Goal: Transaction & Acquisition: Purchase product/service

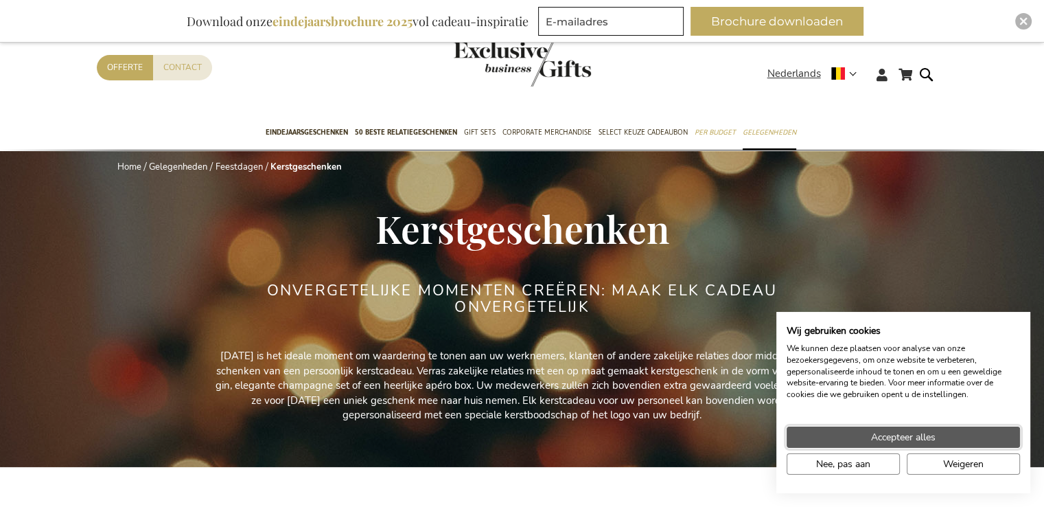
click at [883, 439] on span "Accepteer alles" at bounding box center [903, 437] width 65 height 14
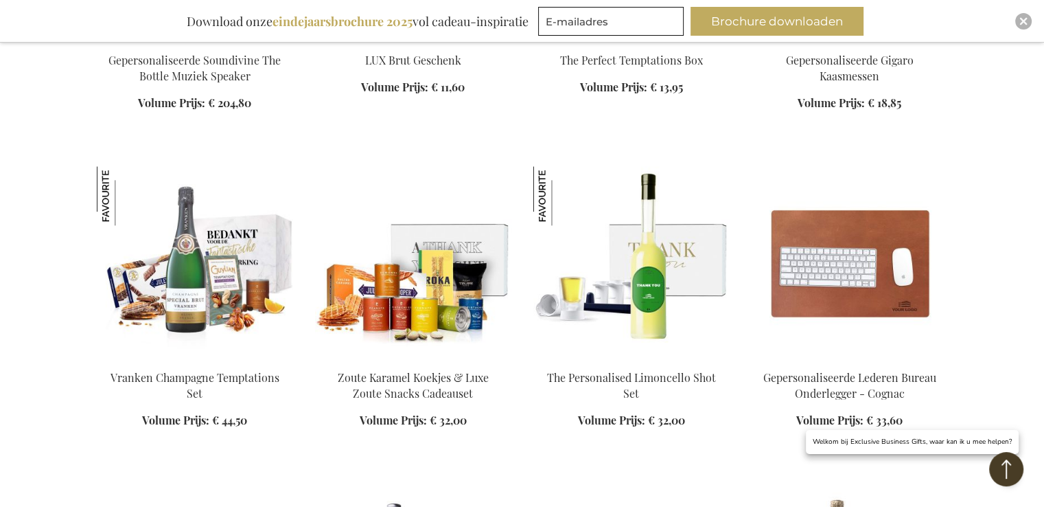
scroll to position [1511, 0]
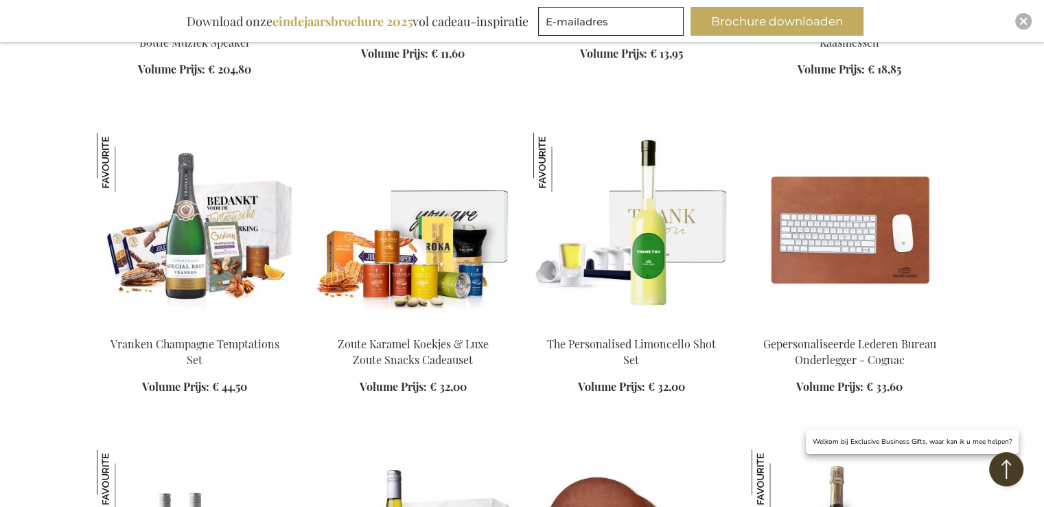
drag, startPoint x: 387, startPoint y: 344, endPoint x: 365, endPoint y: 341, distance: 22.1
drag, startPoint x: 365, startPoint y: 341, endPoint x: 356, endPoint y: 273, distance: 69.3
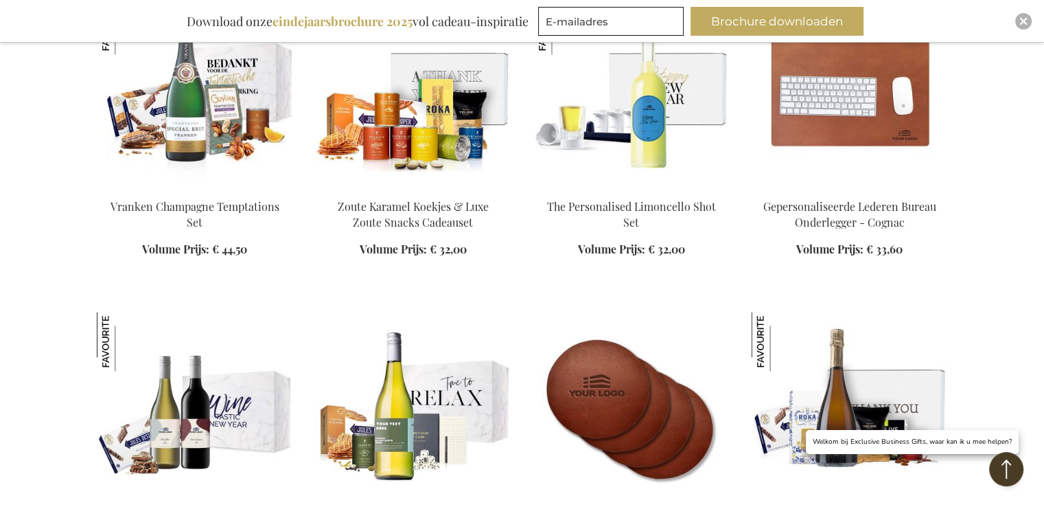
scroll to position [1785, 0]
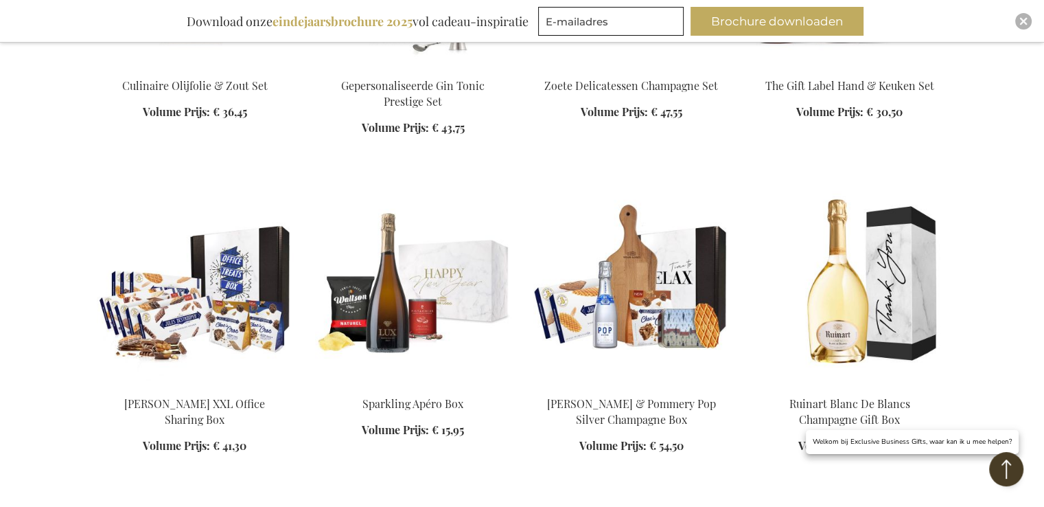
scroll to position [2472, 0]
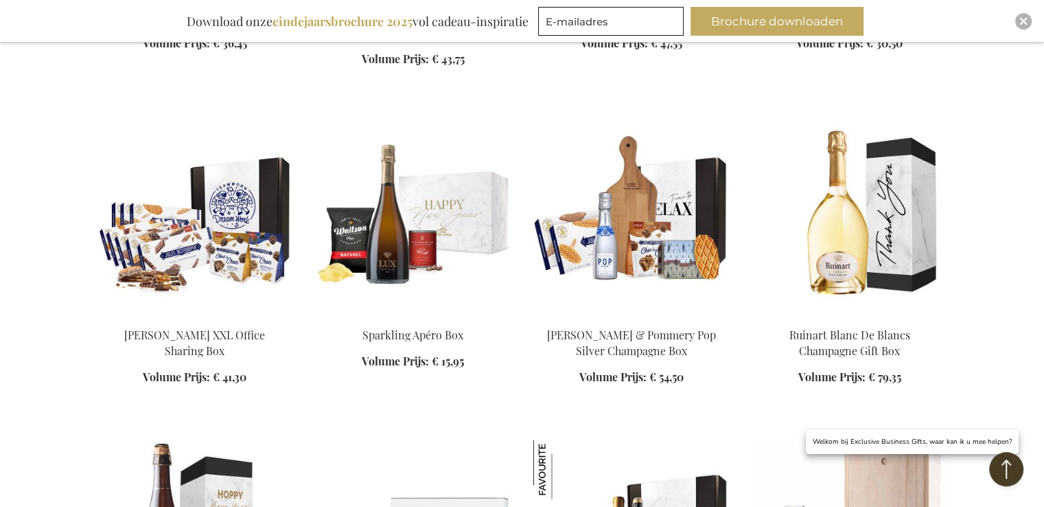
drag, startPoint x: 161, startPoint y: 334, endPoint x: 151, endPoint y: 237, distance: 97.4
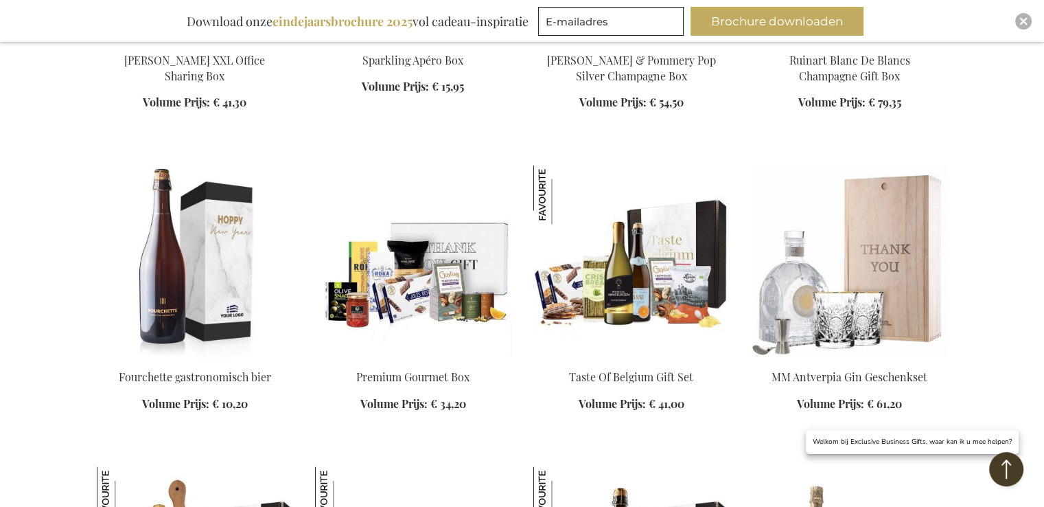
scroll to position [2747, 0]
drag, startPoint x: 413, startPoint y: 369, endPoint x: 369, endPoint y: 366, distance: 43.3
drag, startPoint x: 369, startPoint y: 366, endPoint x: 343, endPoint y: 269, distance: 100.9
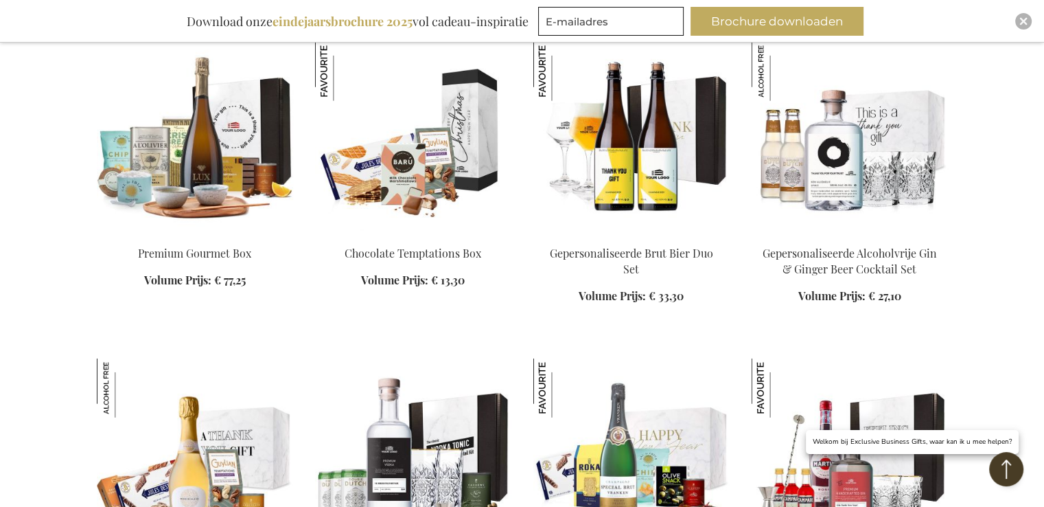
scroll to position [3571, 0]
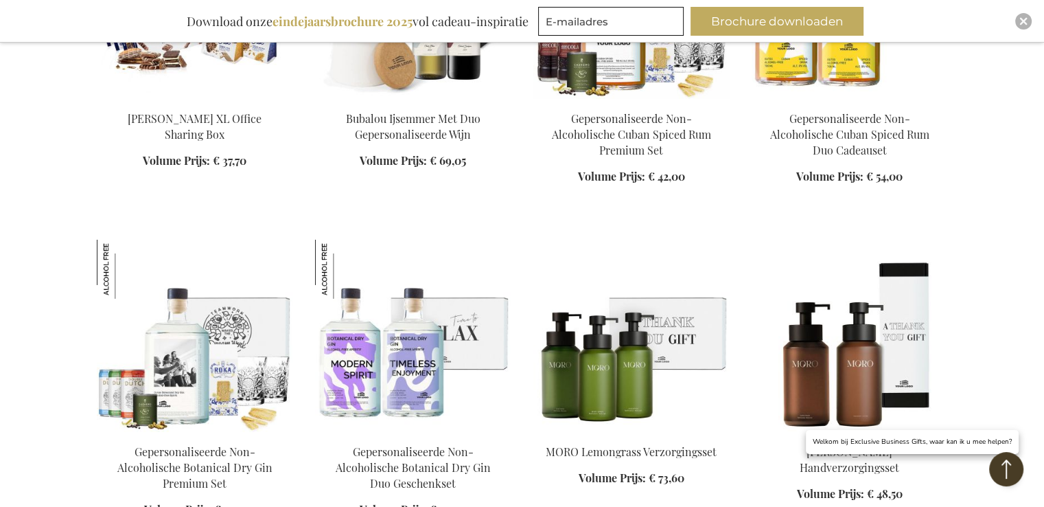
scroll to position [4326, 0]
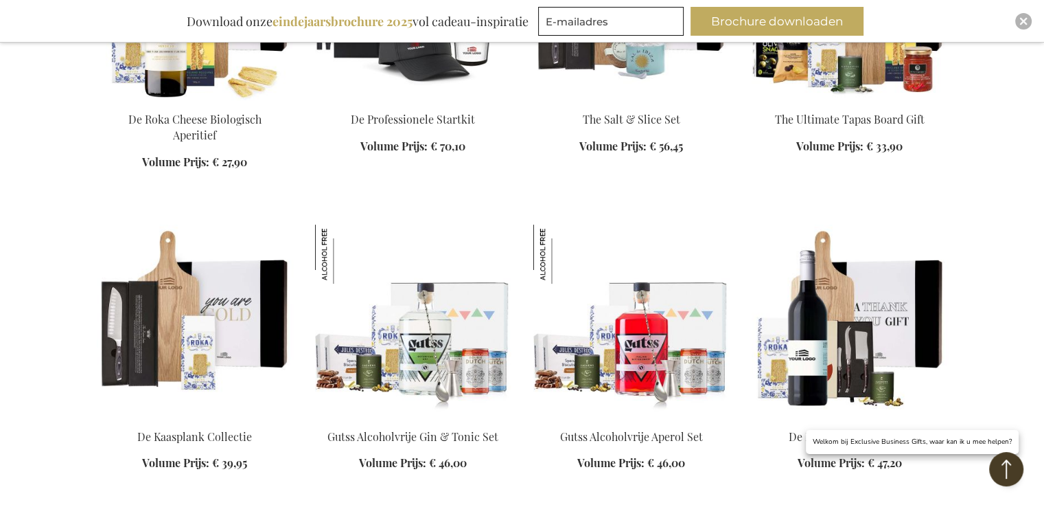
scroll to position [5631, 0]
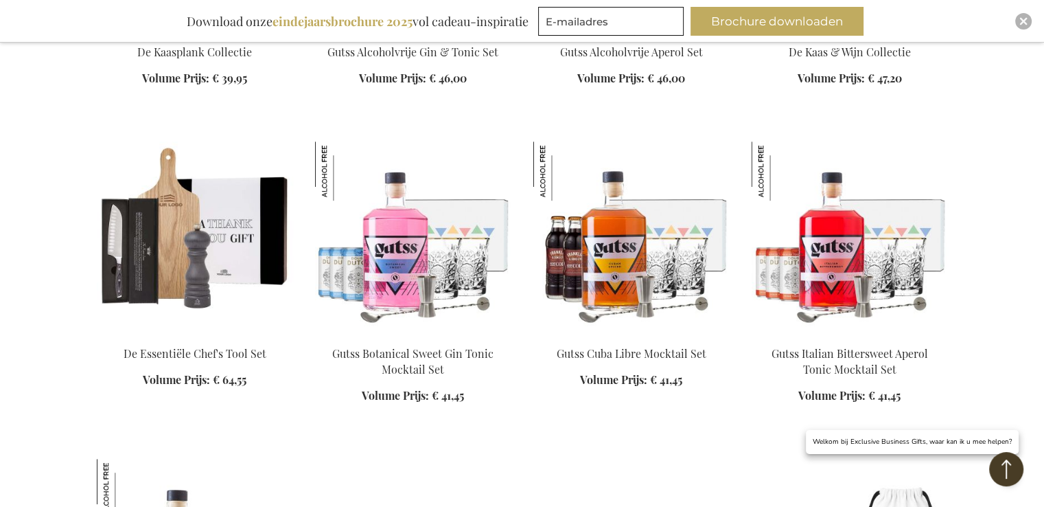
scroll to position [5974, 0]
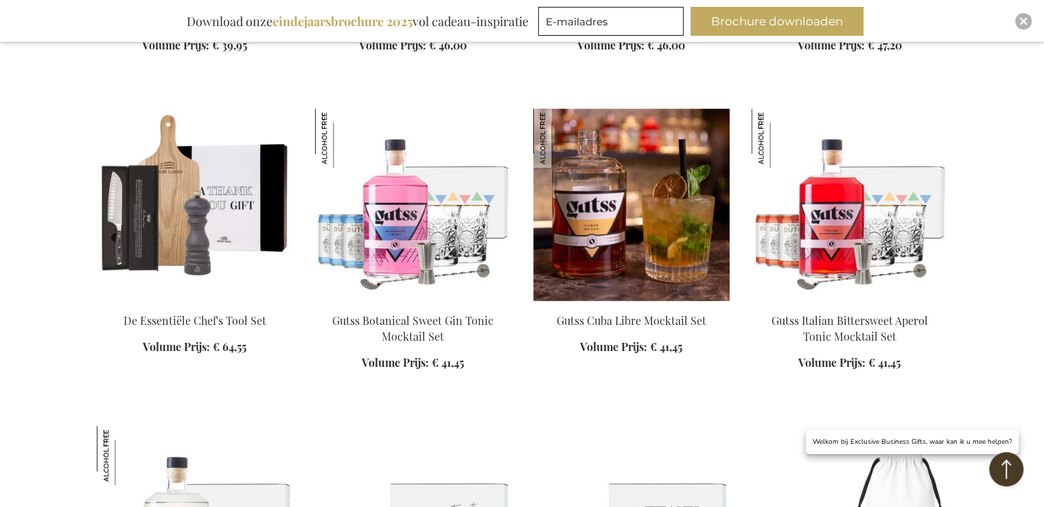
drag, startPoint x: 609, startPoint y: 316, endPoint x: 580, endPoint y: 149, distance: 169.5
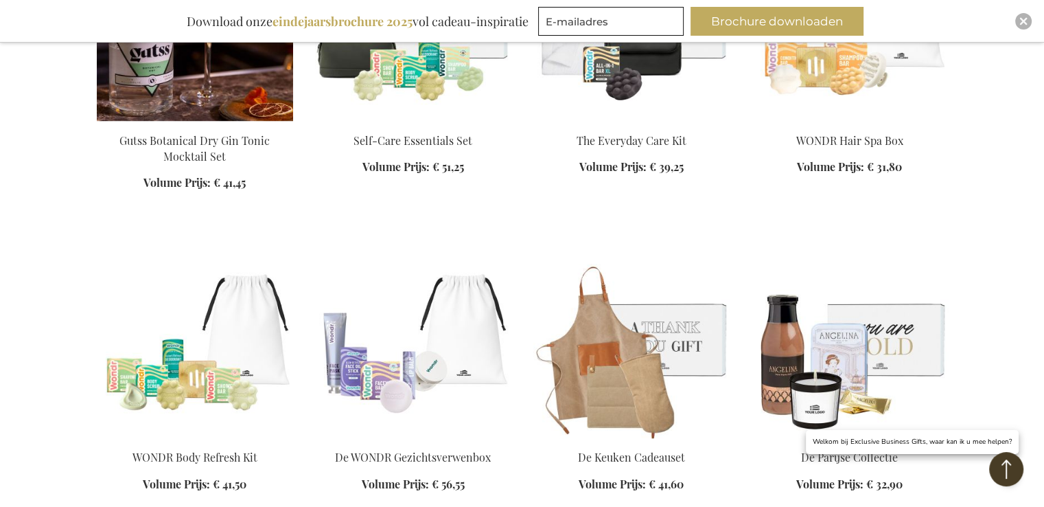
scroll to position [6592, 0]
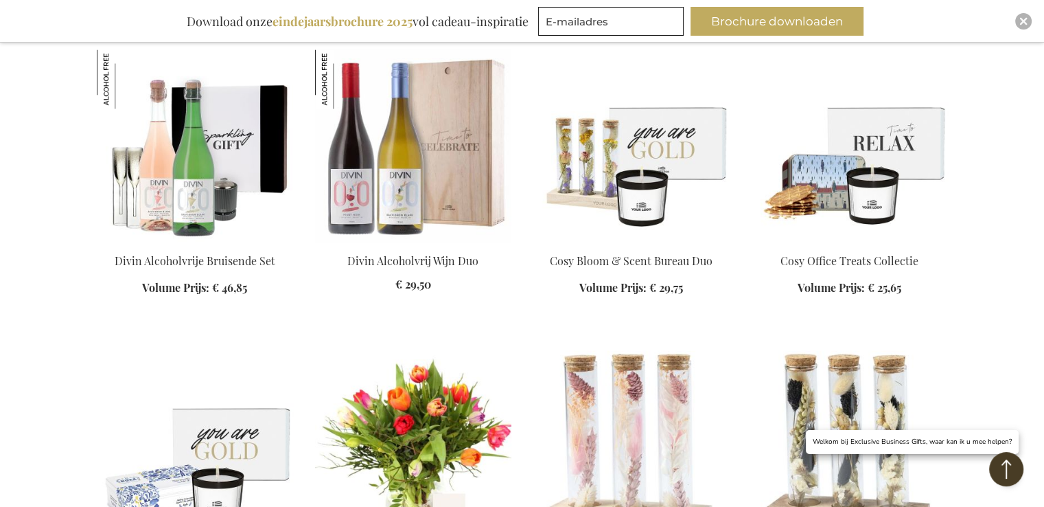
scroll to position [7279, 0]
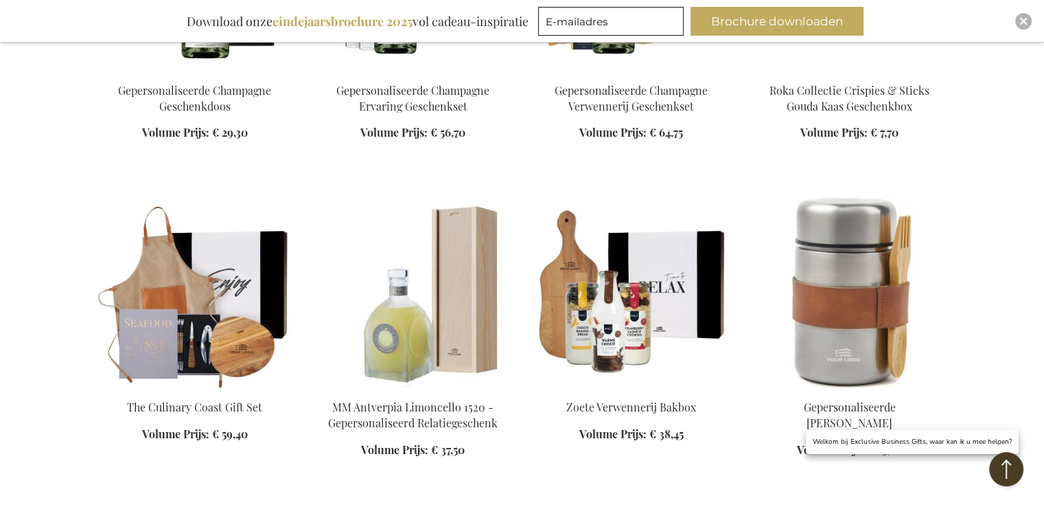
scroll to position [8446, 0]
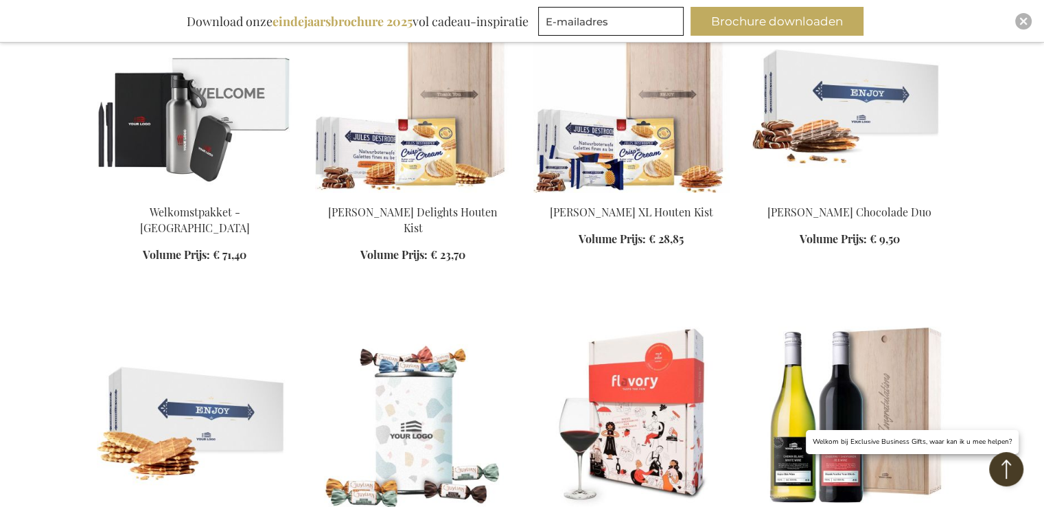
scroll to position [8996, 0]
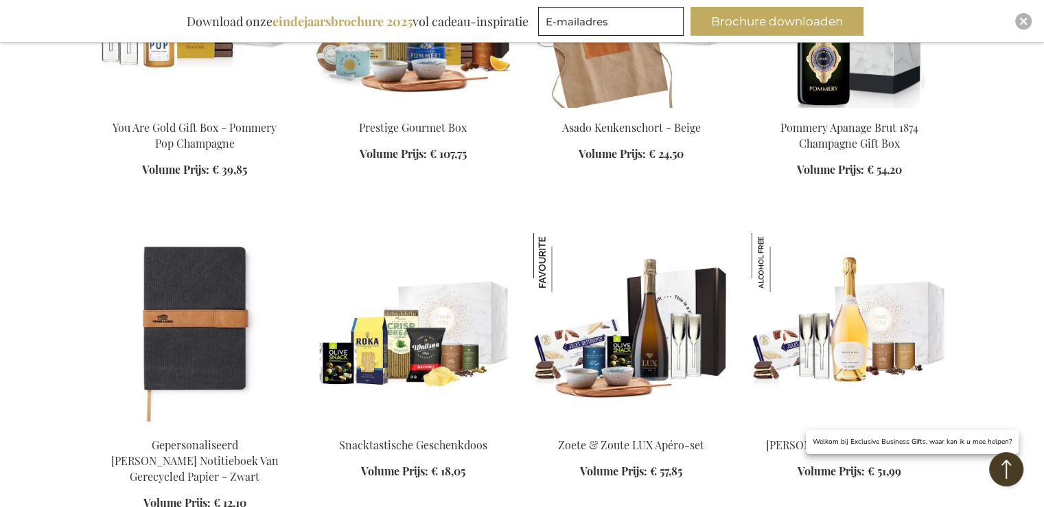
scroll to position [10026, 0]
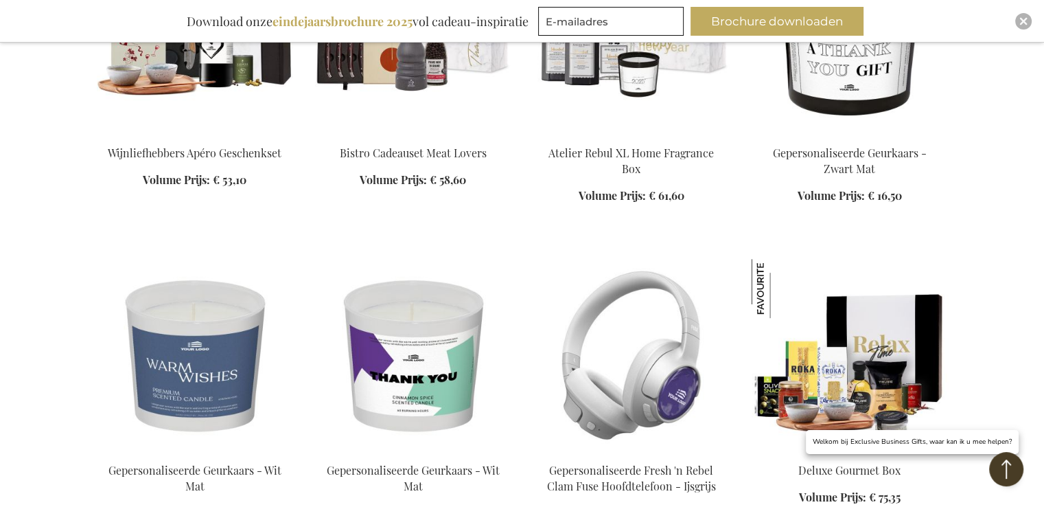
scroll to position [10987, 0]
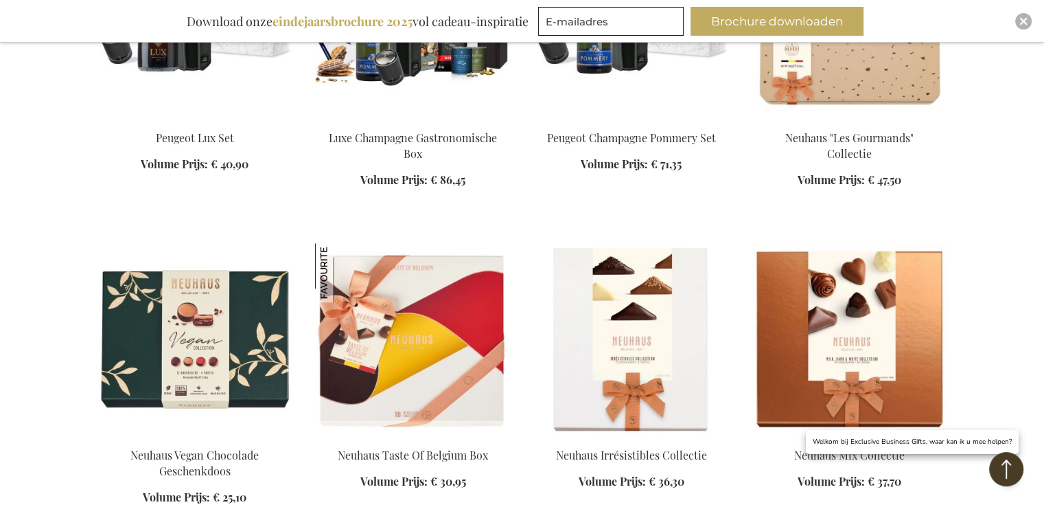
scroll to position [12017, 0]
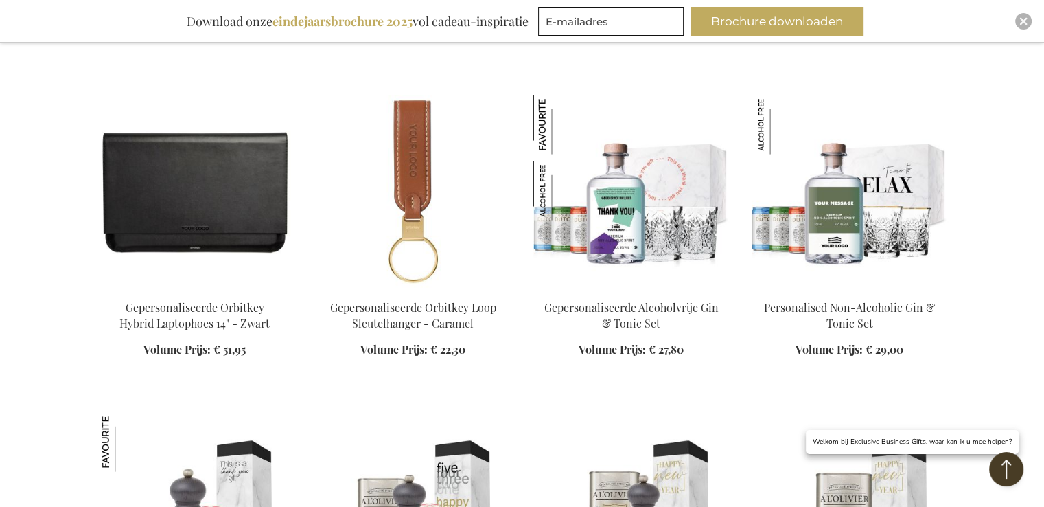
scroll to position [13322, 0]
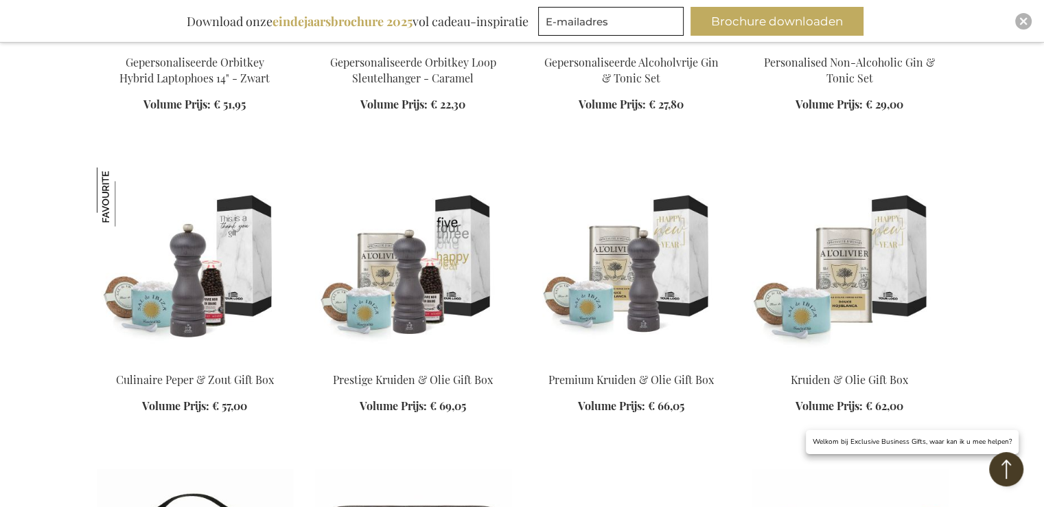
scroll to position [13528, 0]
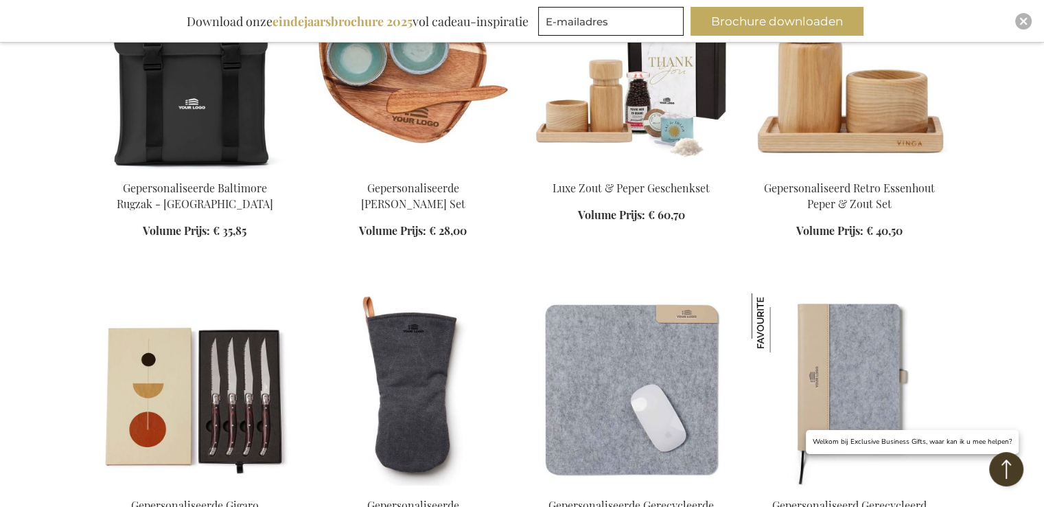
scroll to position [14970, 0]
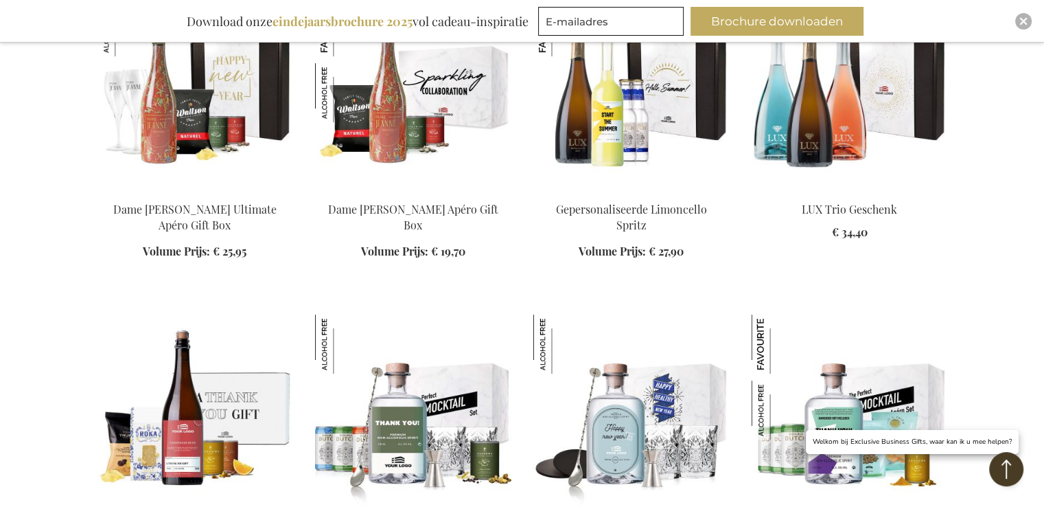
scroll to position [16000, 0]
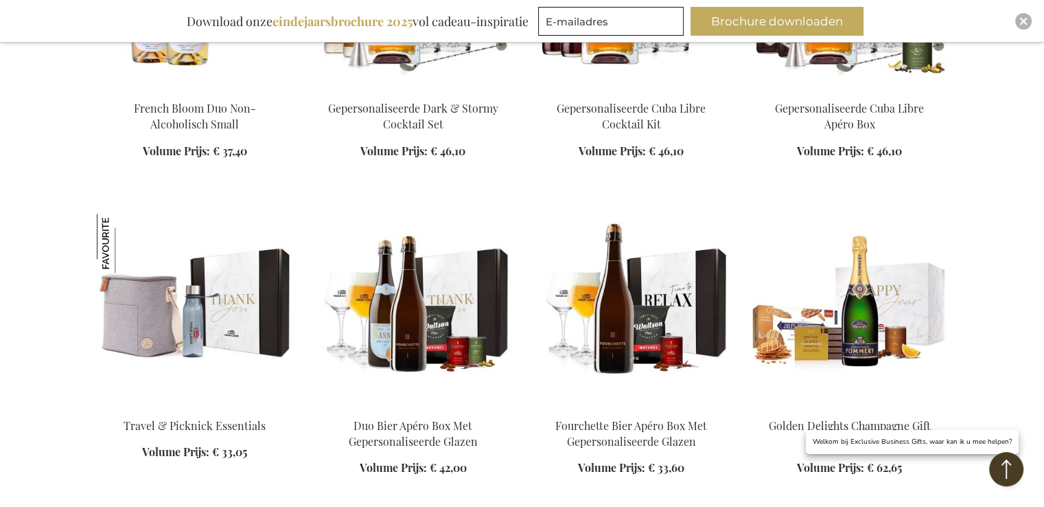
scroll to position [17030, 0]
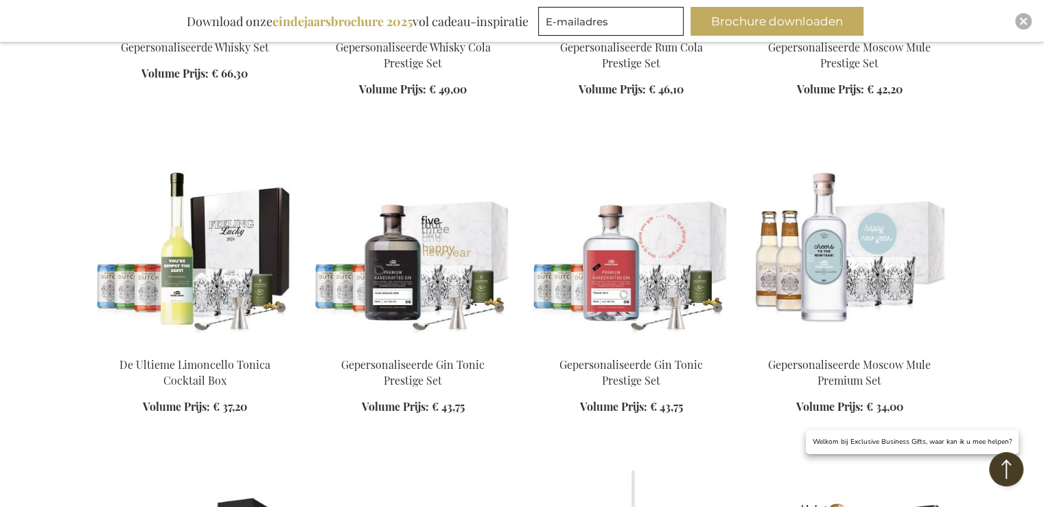
scroll to position [17717, 0]
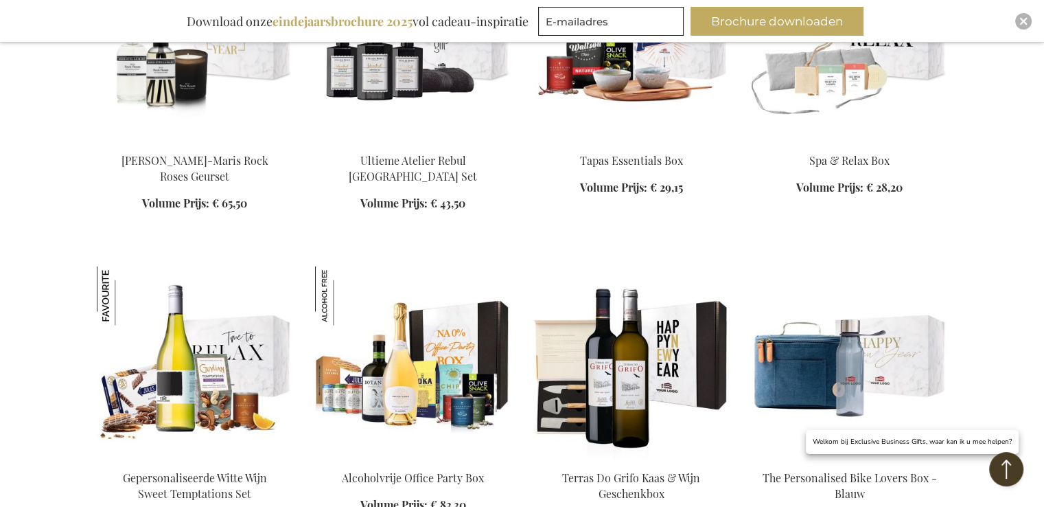
scroll to position [18541, 0]
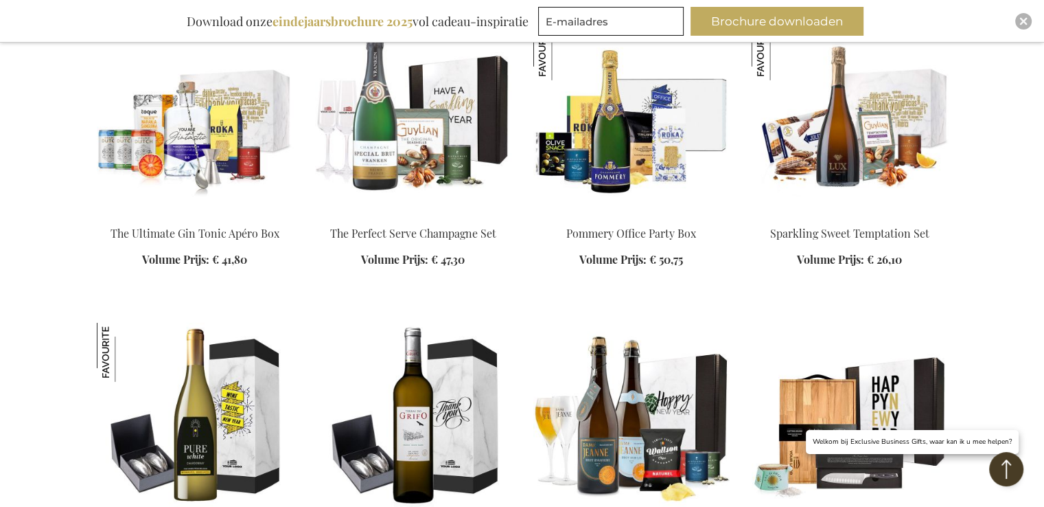
scroll to position [19777, 0]
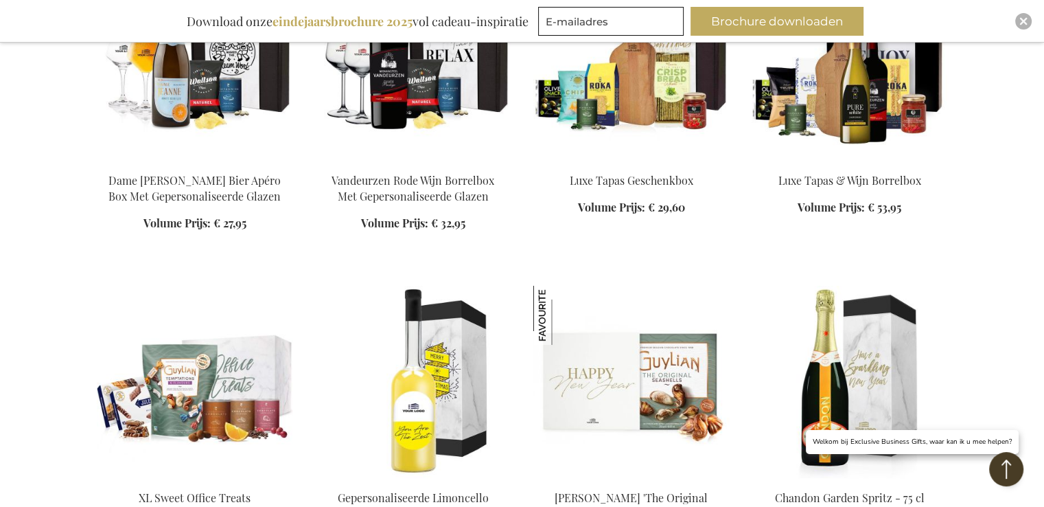
scroll to position [20739, 0]
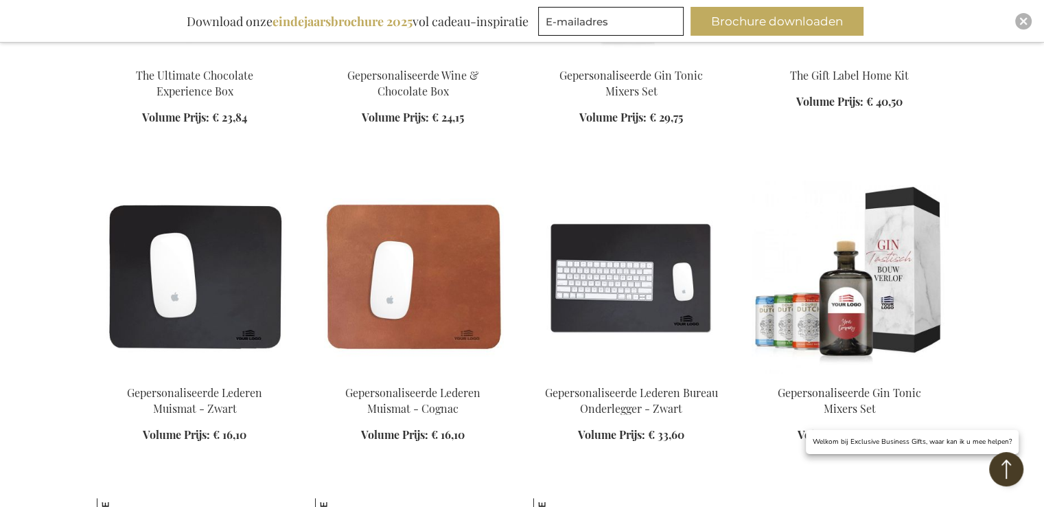
scroll to position [21425, 0]
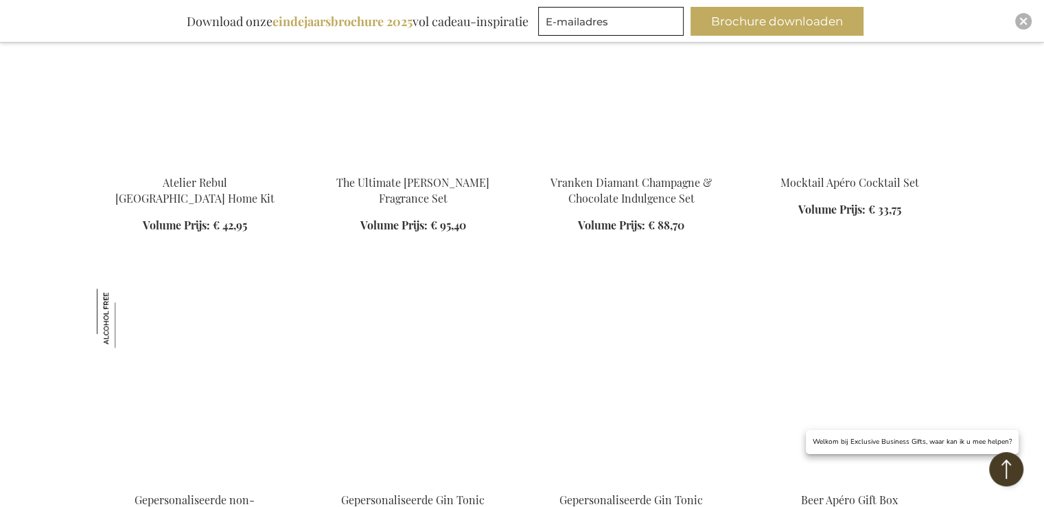
scroll to position [22387, 0]
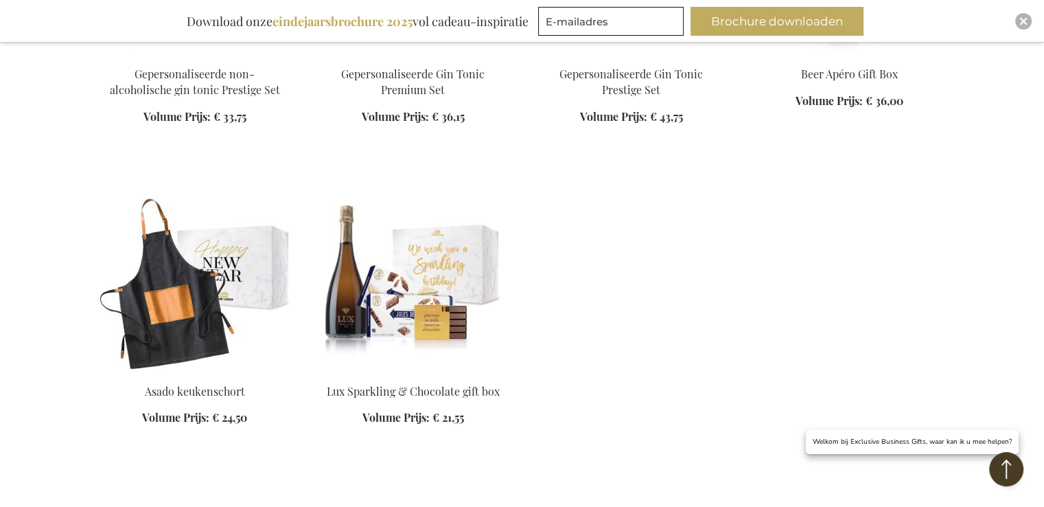
scroll to position [22730, 0]
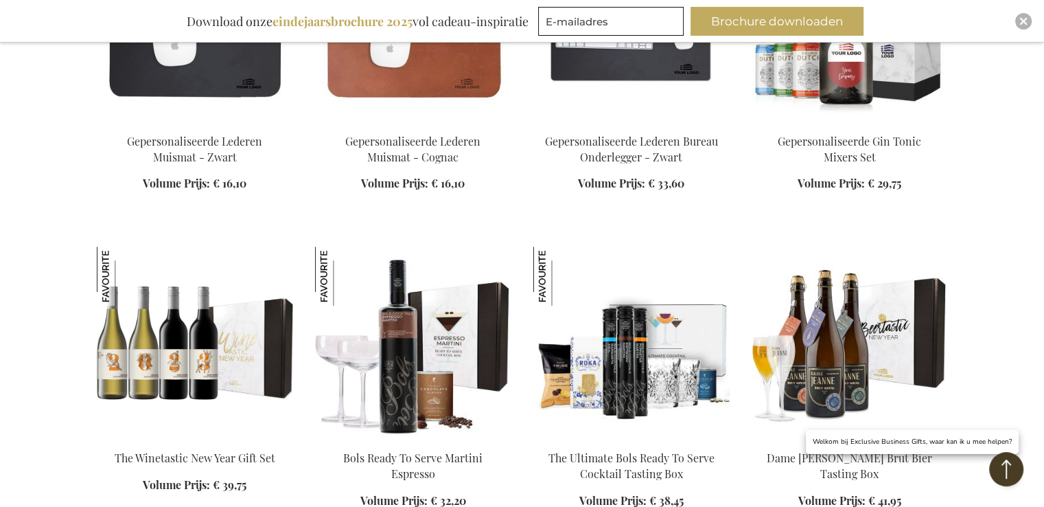
scroll to position [21700, 0]
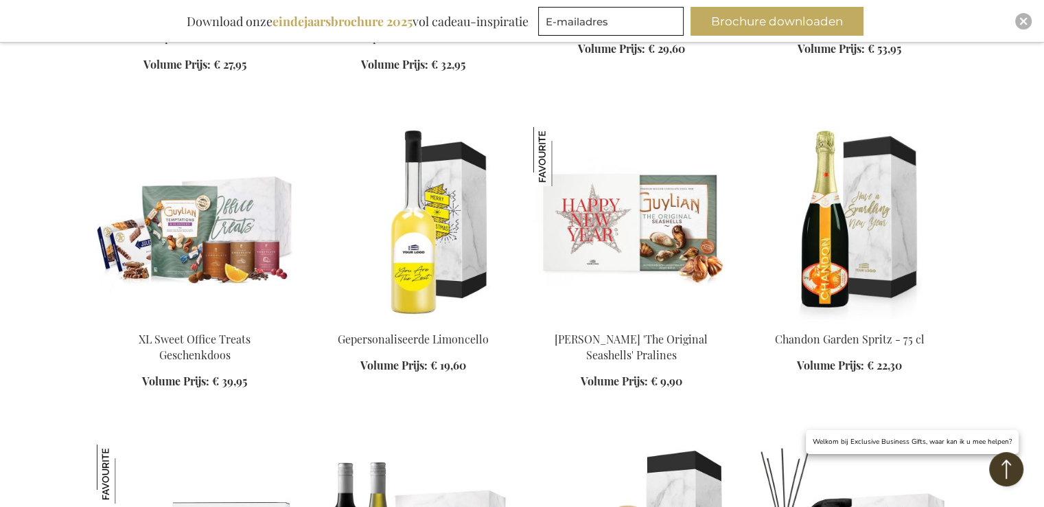
scroll to position [20876, 0]
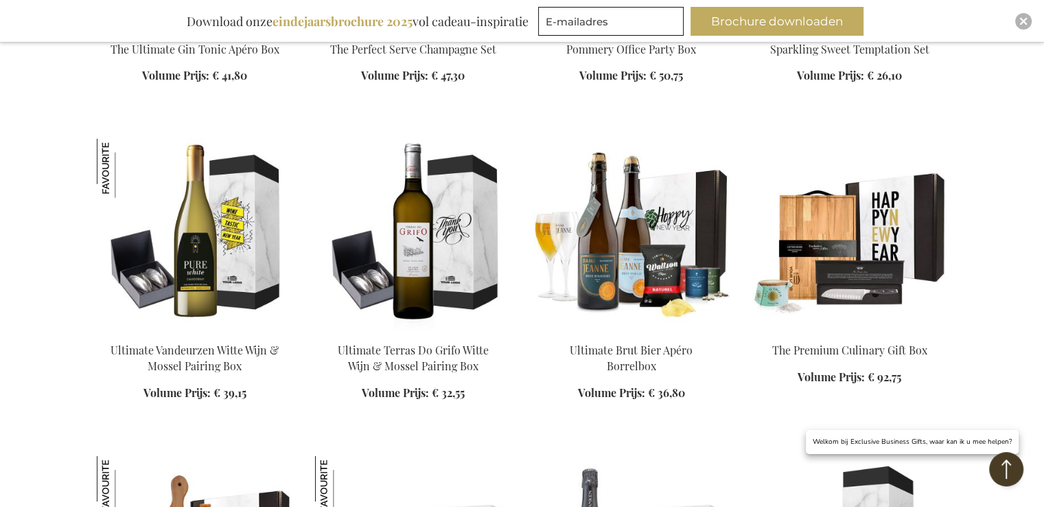
scroll to position [19846, 0]
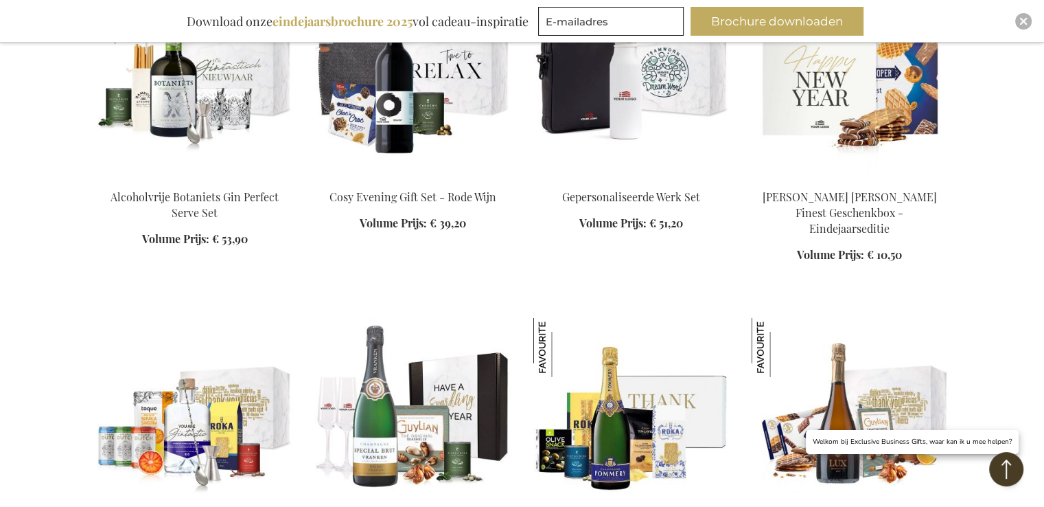
scroll to position [19159, 0]
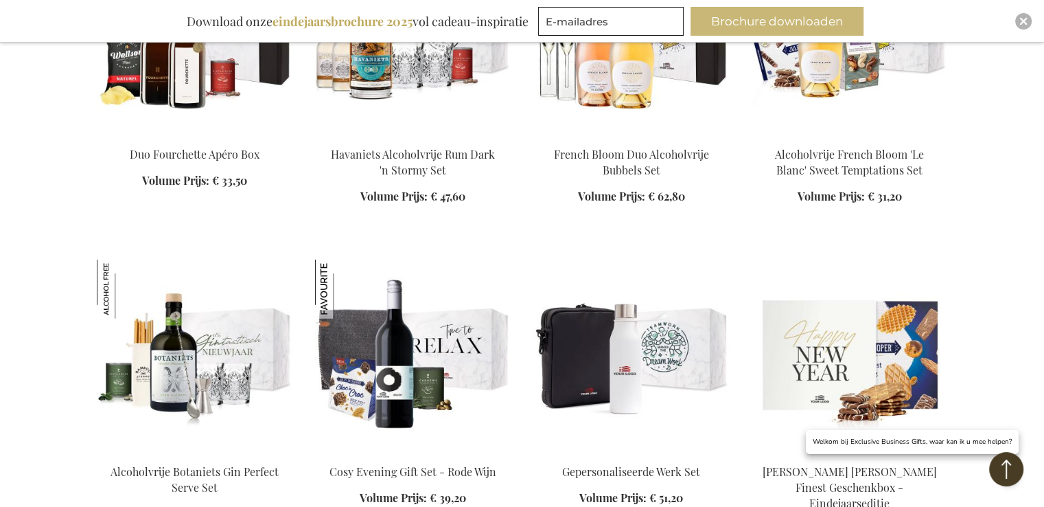
click at [742, 21] on button "Brochure downloaden" at bounding box center [777, 21] width 173 height 29
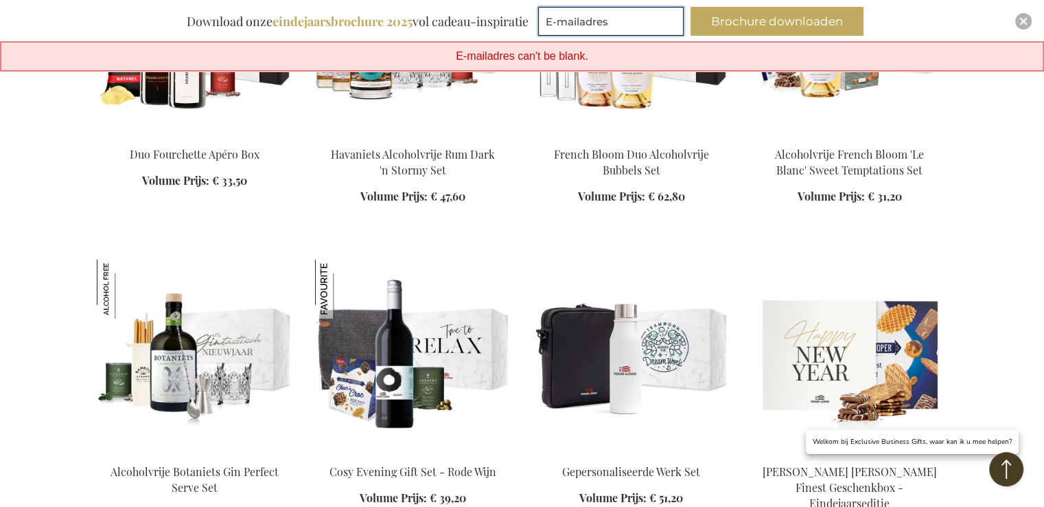
click at [574, 23] on input "E-mailadres" at bounding box center [611, 21] width 146 height 29
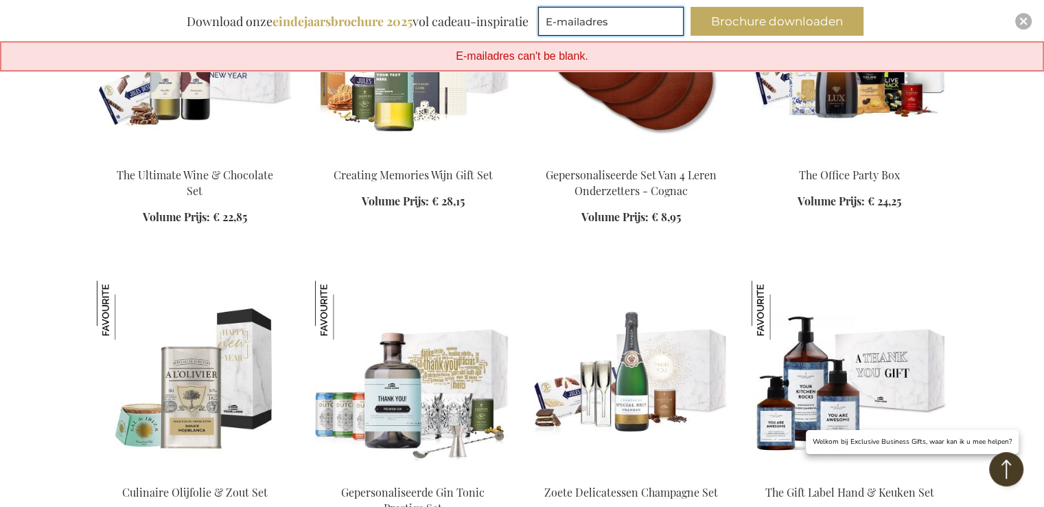
scroll to position [236, 0]
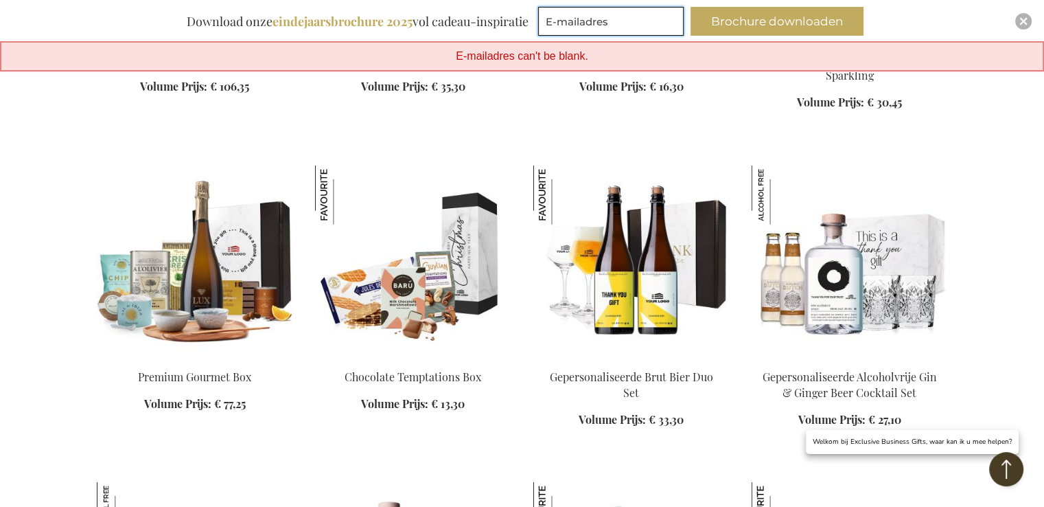
scroll to position [3777, 0]
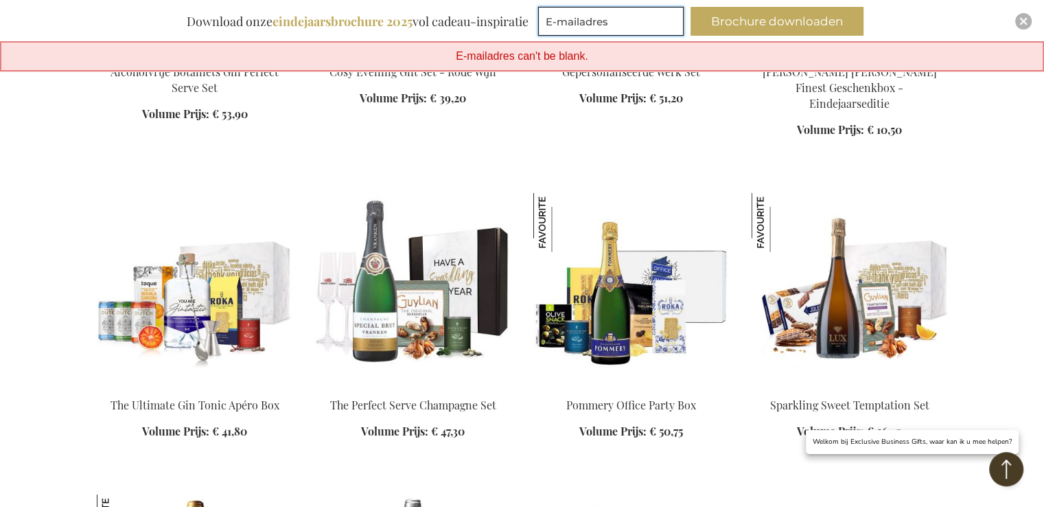
scroll to position [24280, 0]
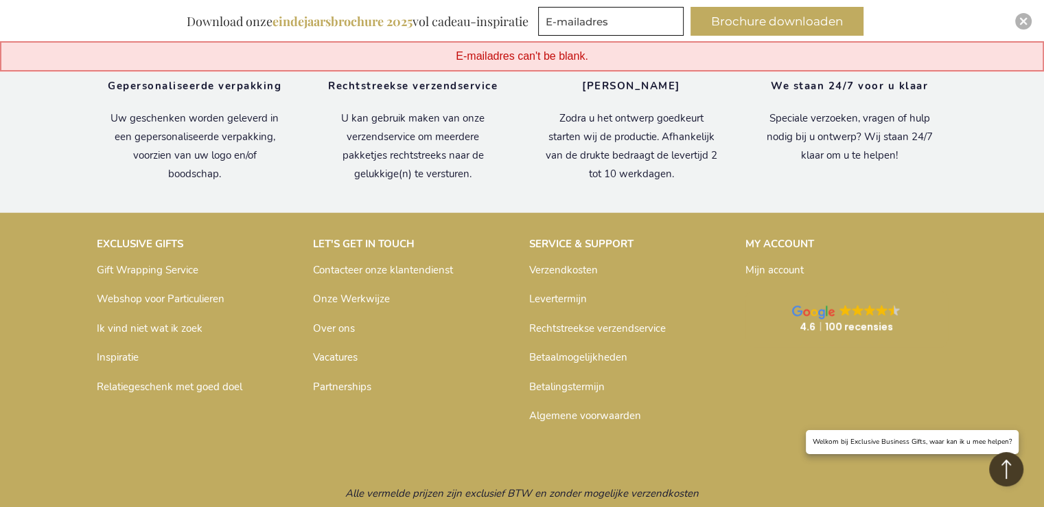
click at [333, 321] on link "Over ons" at bounding box center [334, 328] width 42 height 14
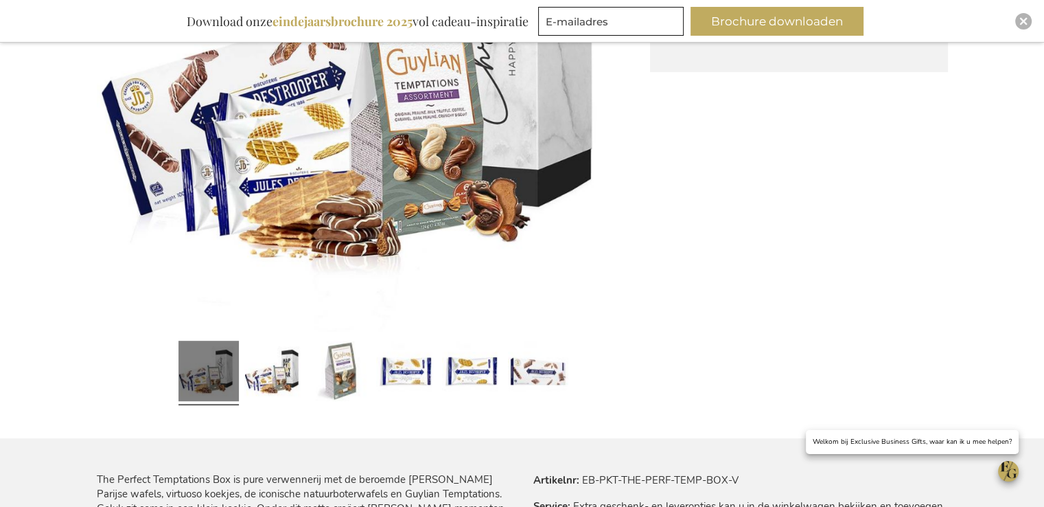
scroll to position [481, 0]
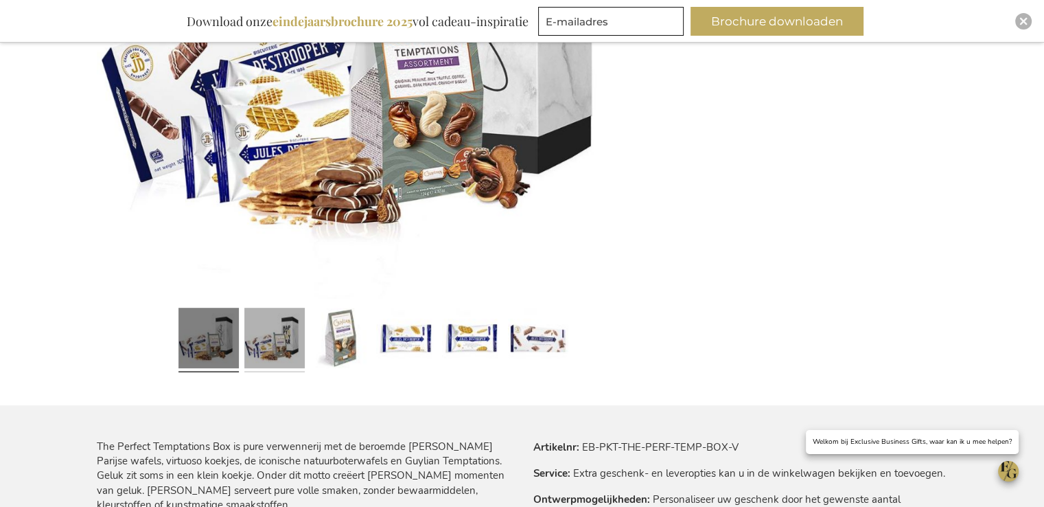
click at [282, 354] on link at bounding box center [274, 340] width 60 height 76
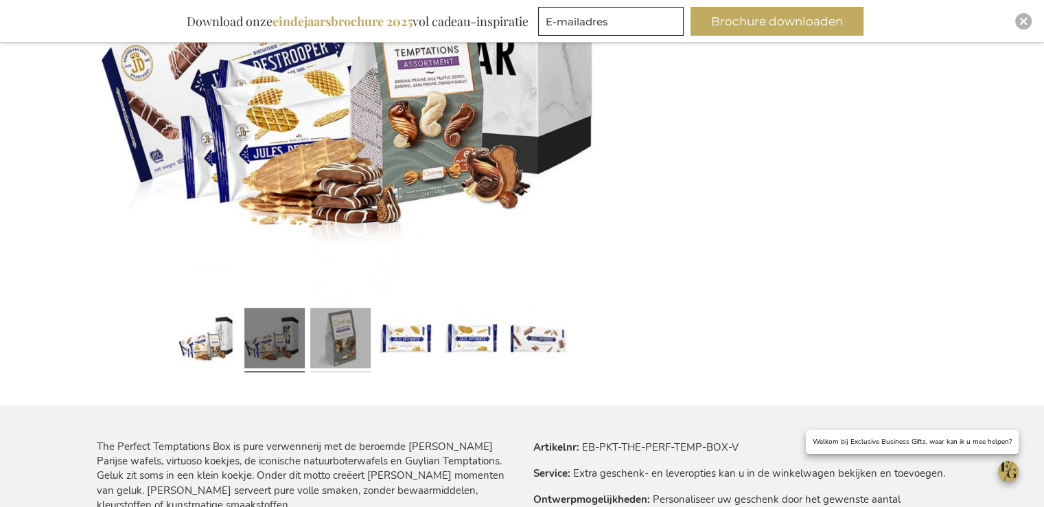
click at [344, 344] on link at bounding box center [340, 340] width 60 height 76
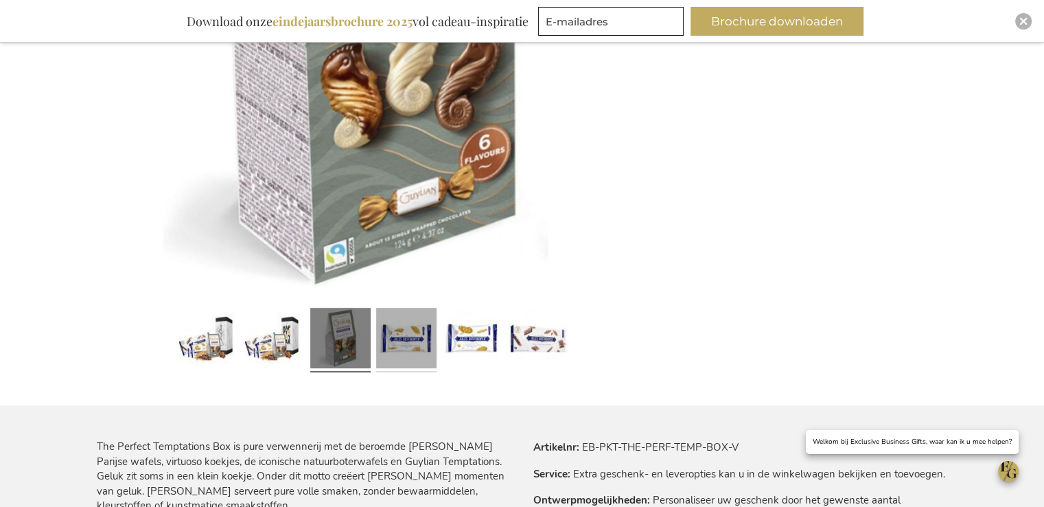
click at [414, 340] on link at bounding box center [406, 341] width 60 height 76
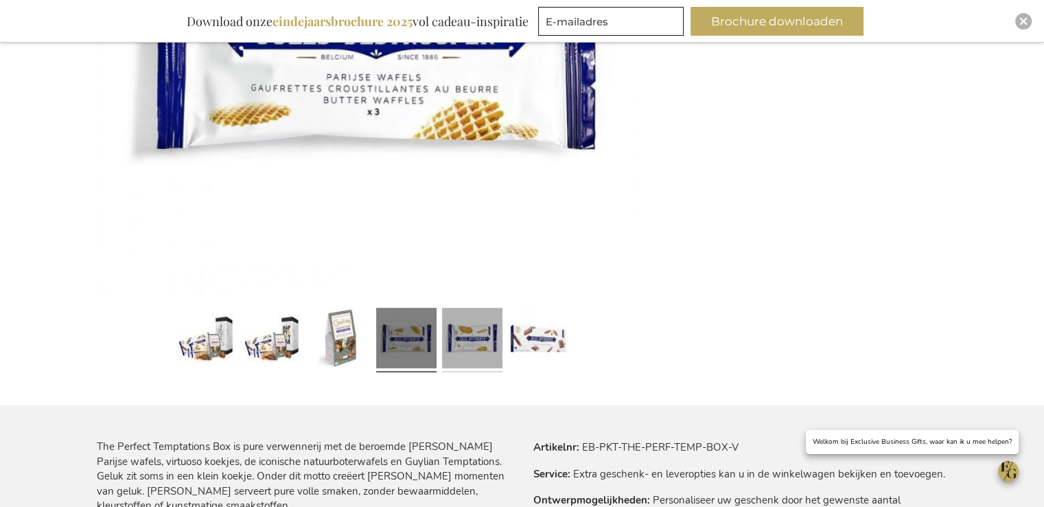
click at [457, 336] on link at bounding box center [472, 341] width 60 height 76
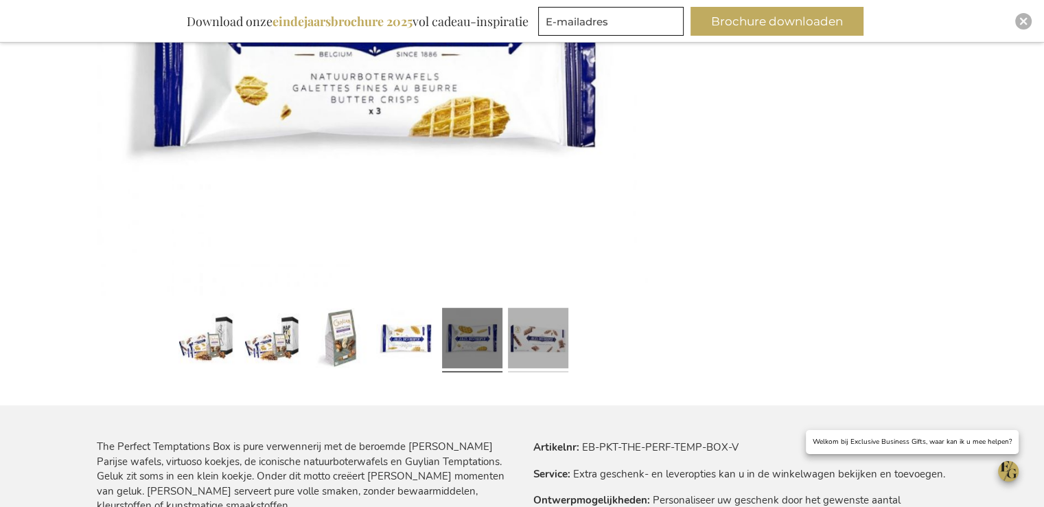
click at [534, 343] on link at bounding box center [538, 341] width 60 height 76
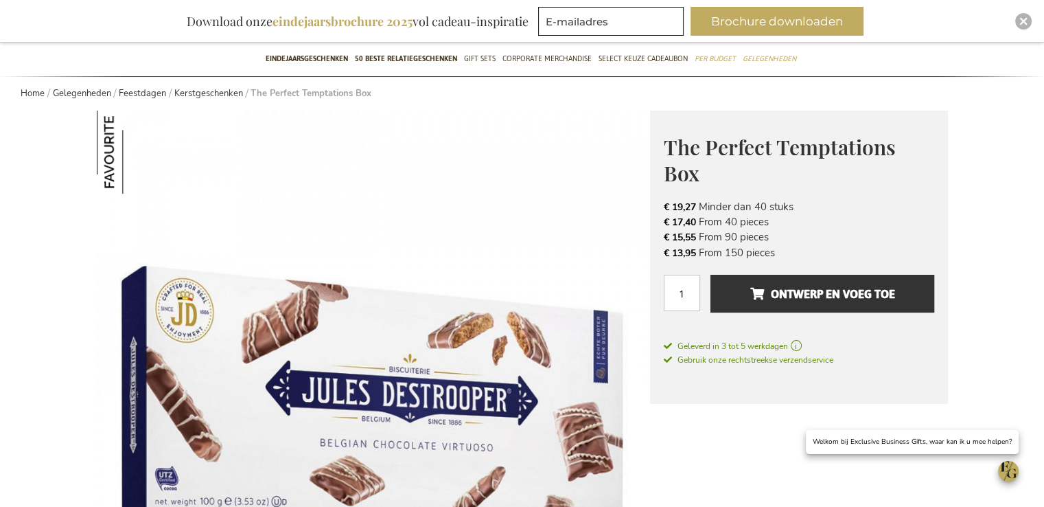
scroll to position [0, 0]
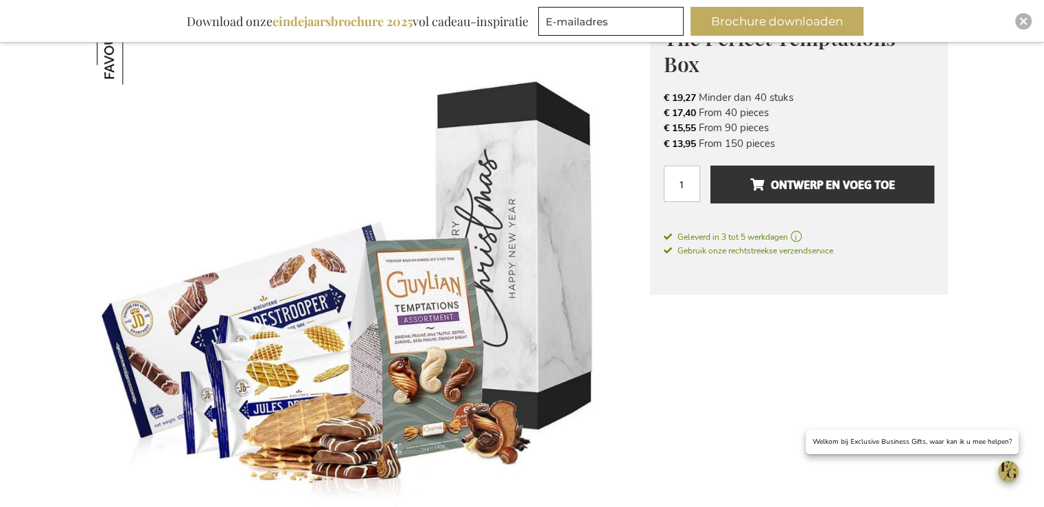
scroll to position [69, 0]
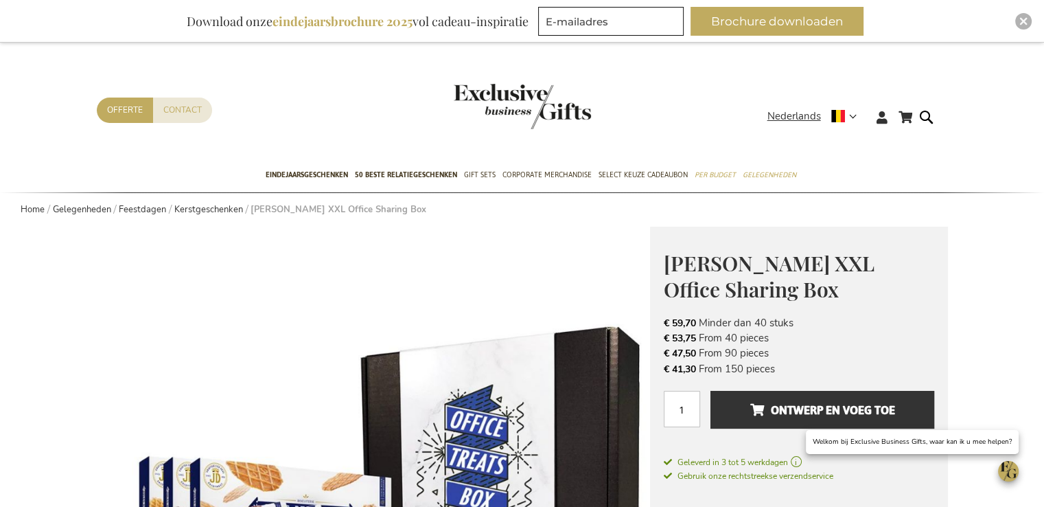
scroll to position [206, 0]
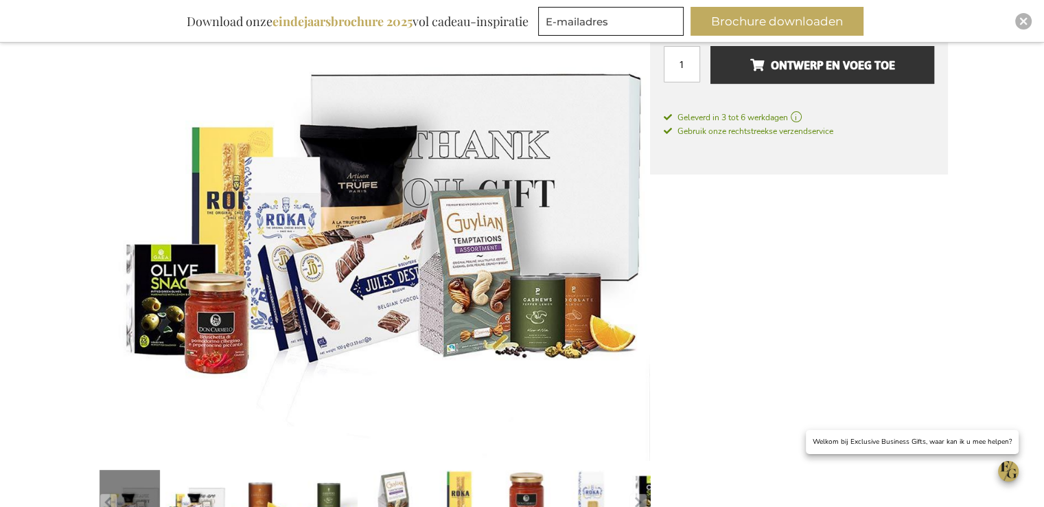
scroll to position [137, 0]
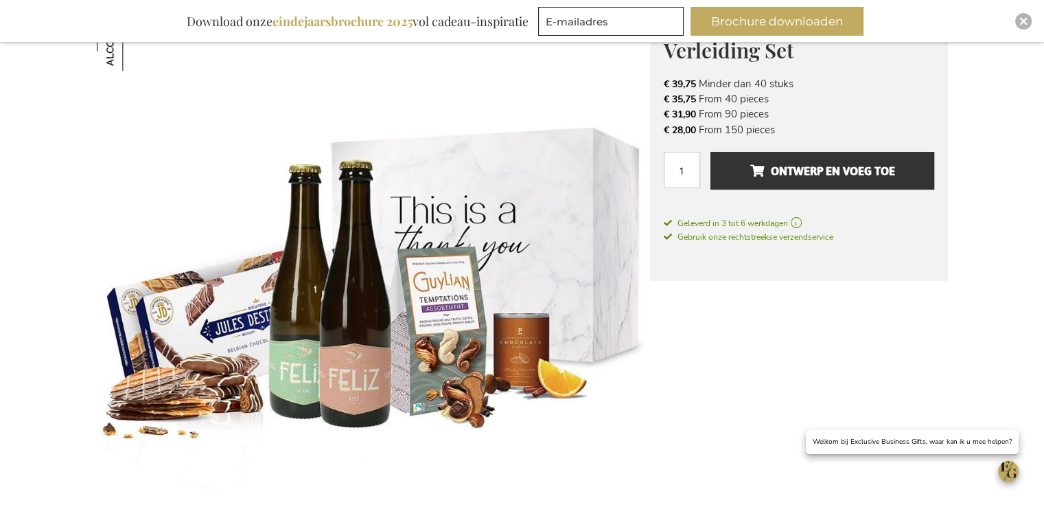
scroll to position [206, 0]
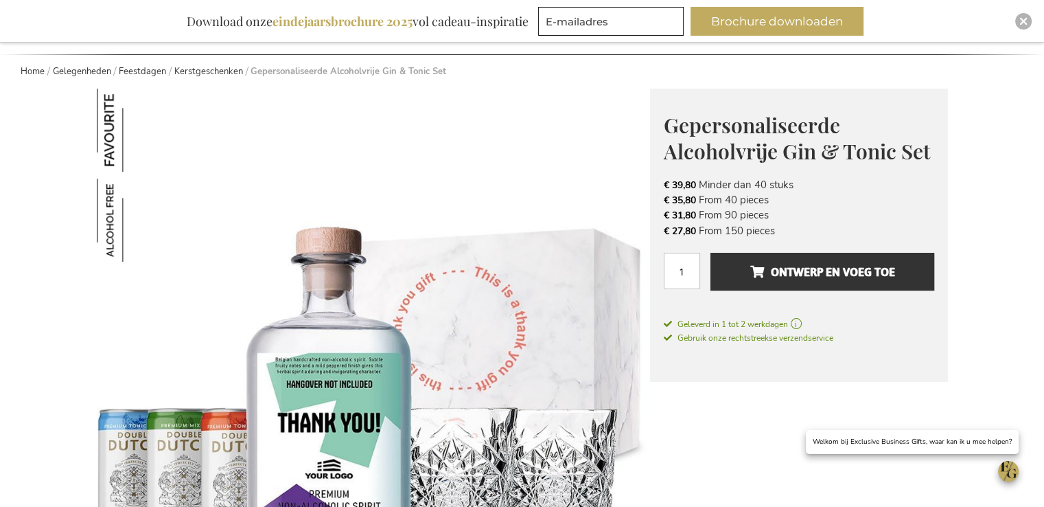
scroll to position [137, 0]
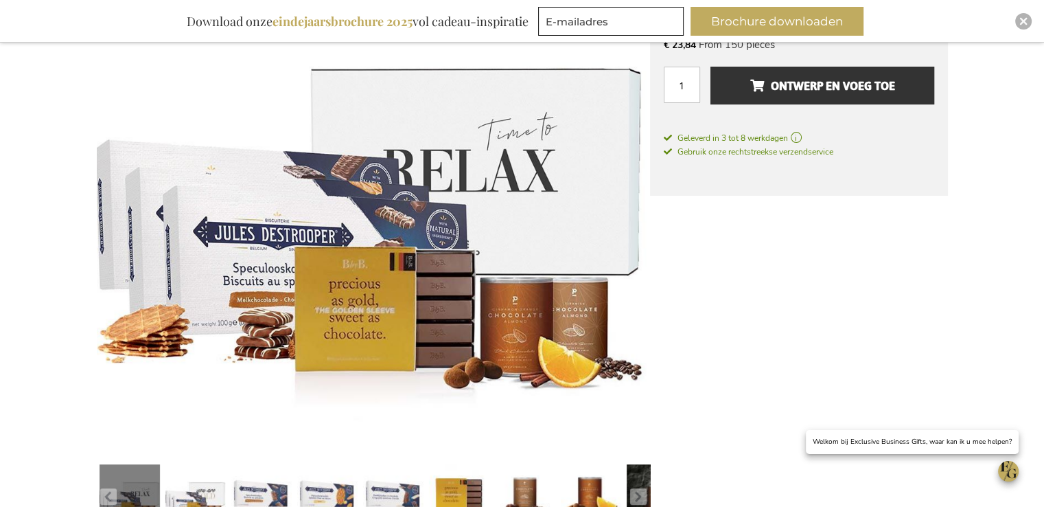
scroll to position [343, 0]
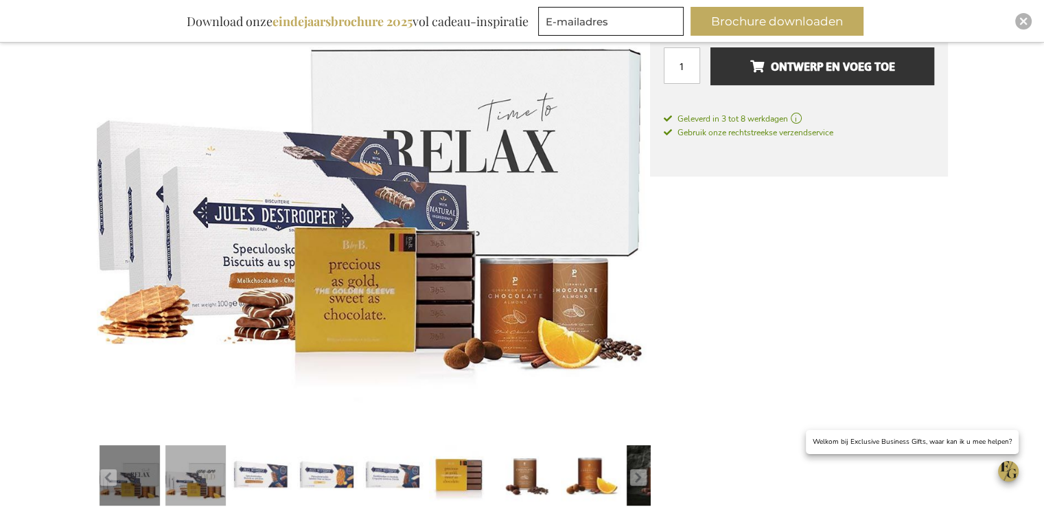
click at [198, 473] on link at bounding box center [195, 477] width 60 height 76
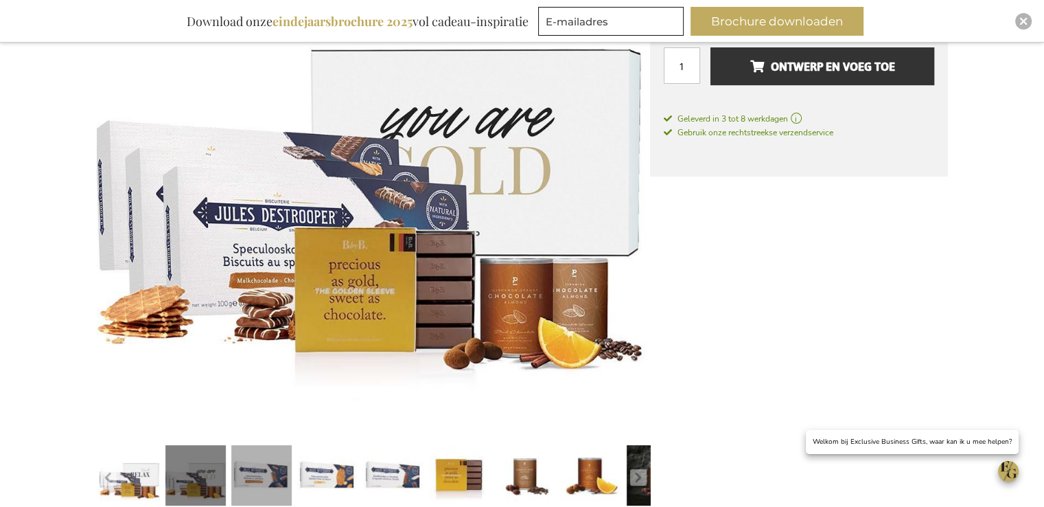
click at [255, 477] on link at bounding box center [261, 477] width 60 height 76
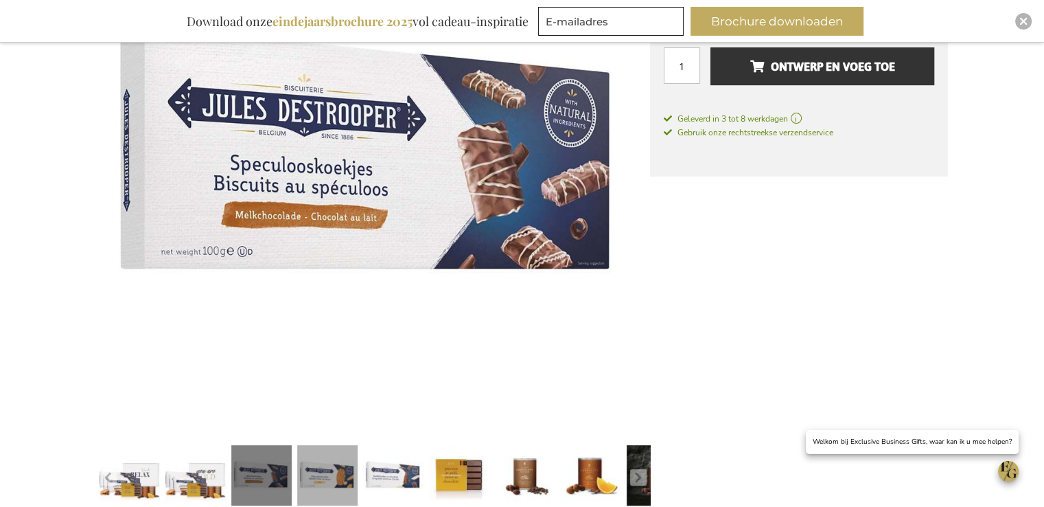
click at [297, 467] on link at bounding box center [327, 478] width 60 height 76
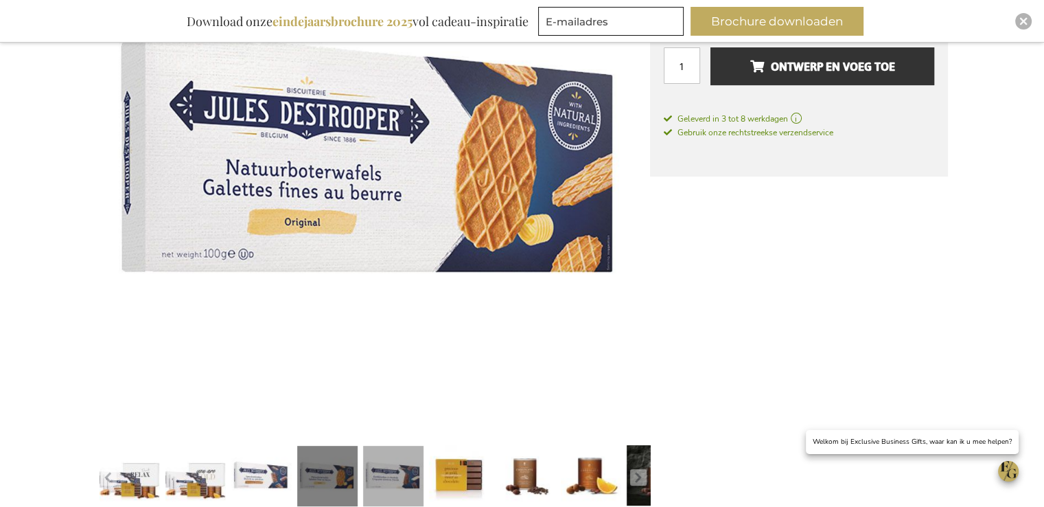
click at [387, 468] on link at bounding box center [393, 478] width 60 height 76
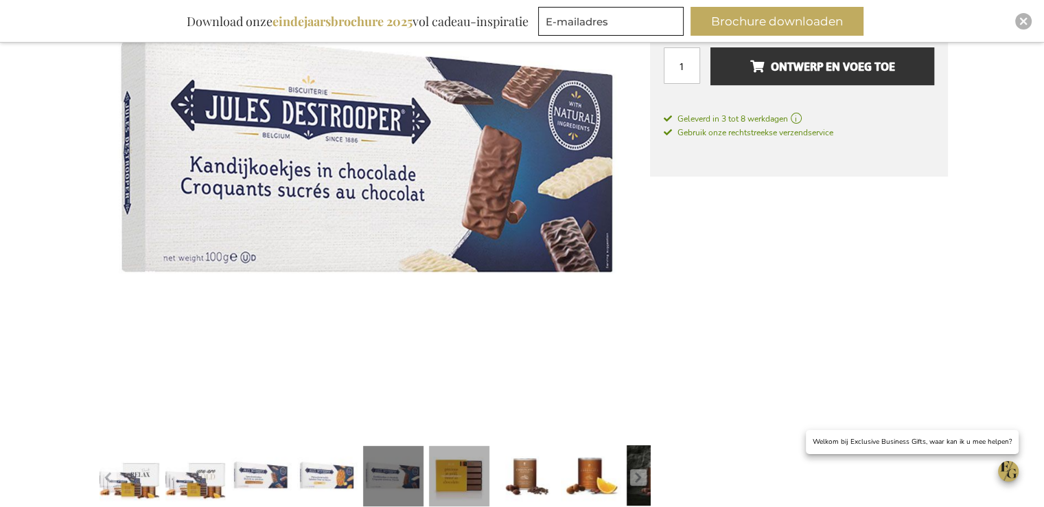
click at [459, 473] on link at bounding box center [459, 478] width 60 height 76
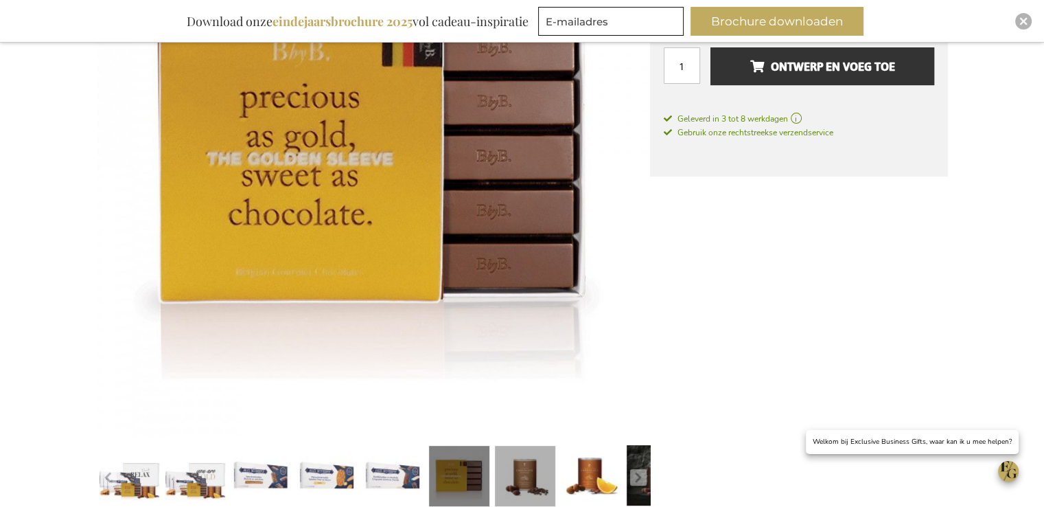
click at [514, 470] on link at bounding box center [525, 478] width 60 height 76
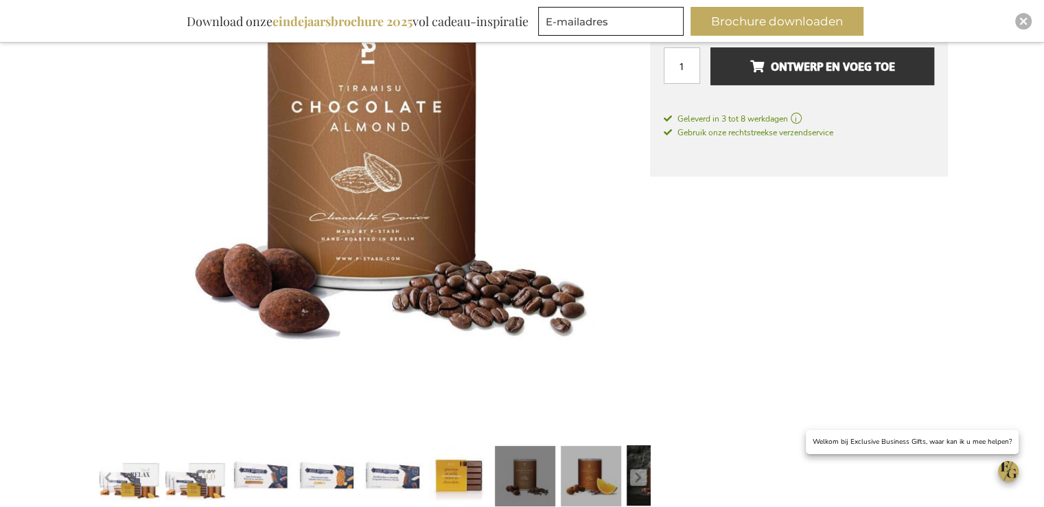
click at [585, 474] on link at bounding box center [591, 478] width 60 height 76
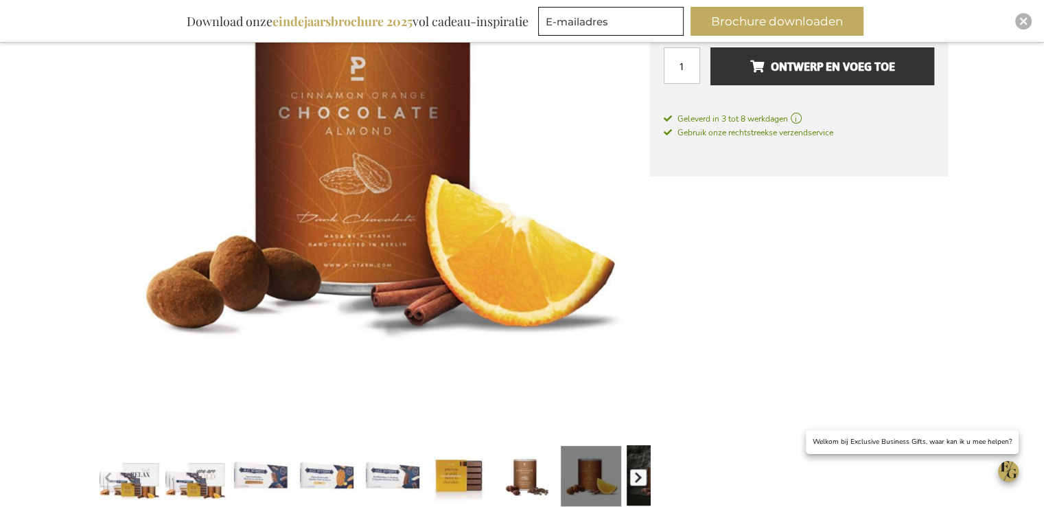
click at [644, 479] on button "button" at bounding box center [638, 477] width 16 height 16
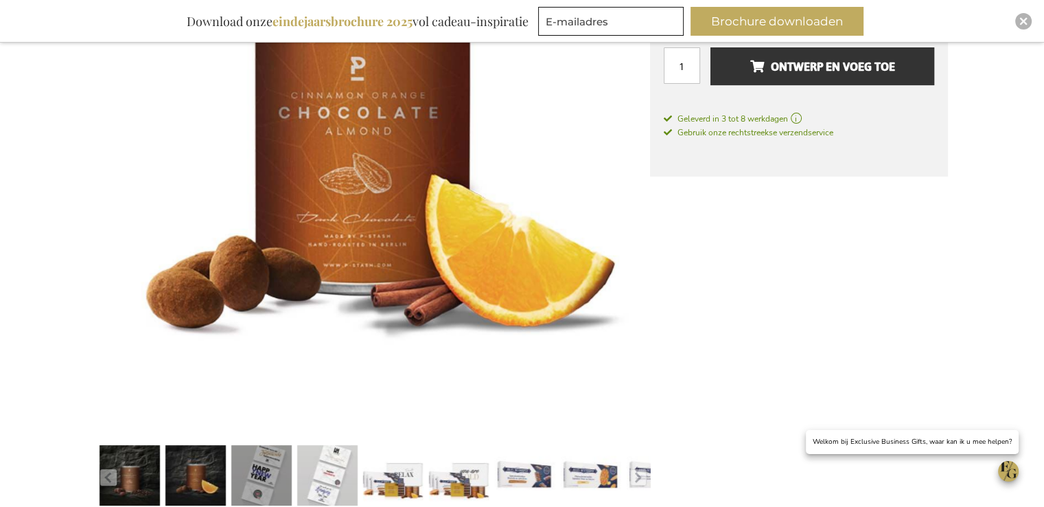
click at [275, 505] on link at bounding box center [261, 478] width 60 height 76
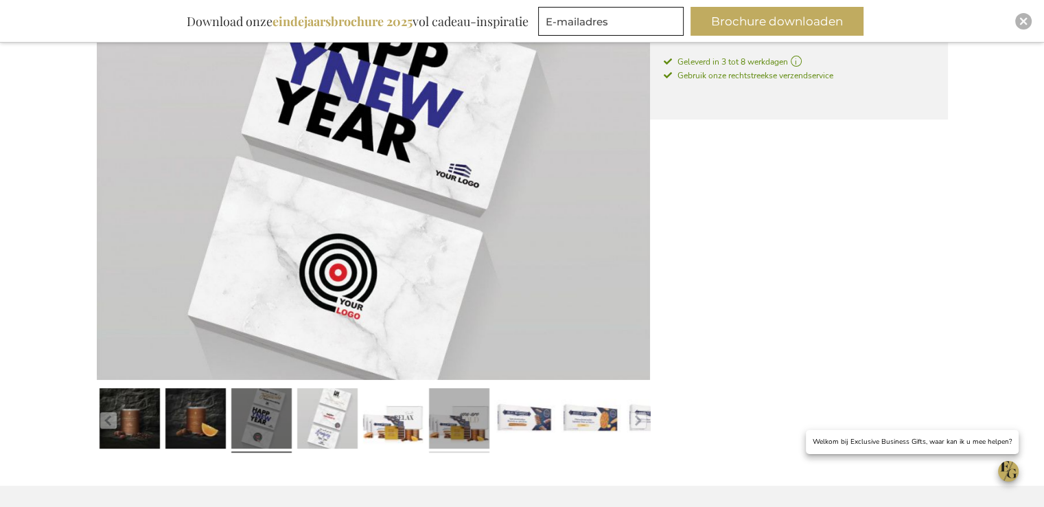
scroll to position [412, 0]
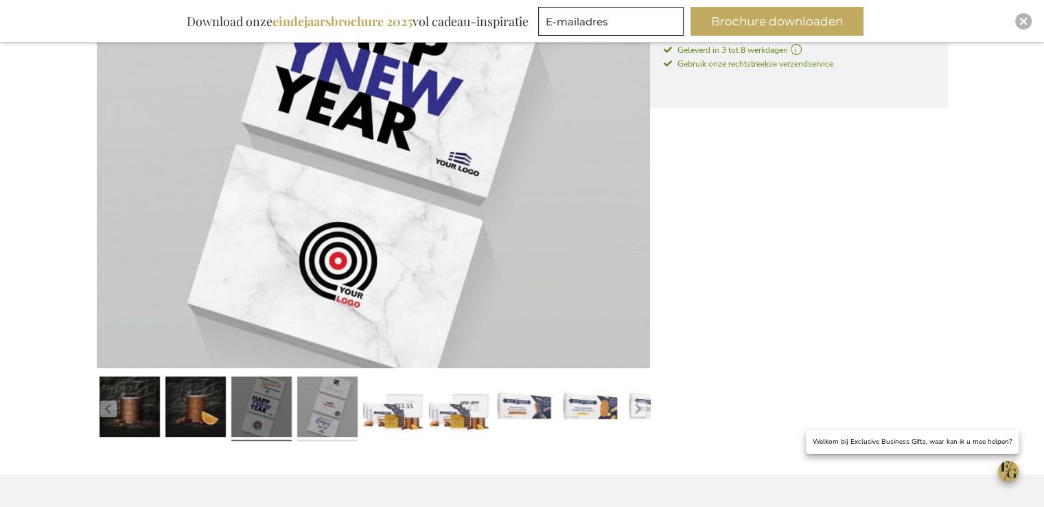
click at [339, 427] on link at bounding box center [327, 410] width 60 height 76
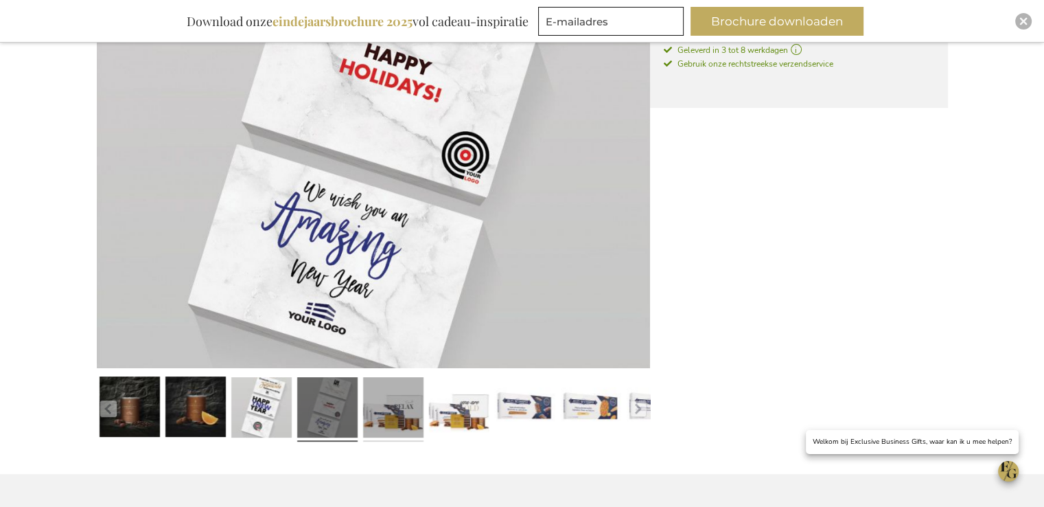
click at [401, 423] on link at bounding box center [393, 410] width 60 height 76
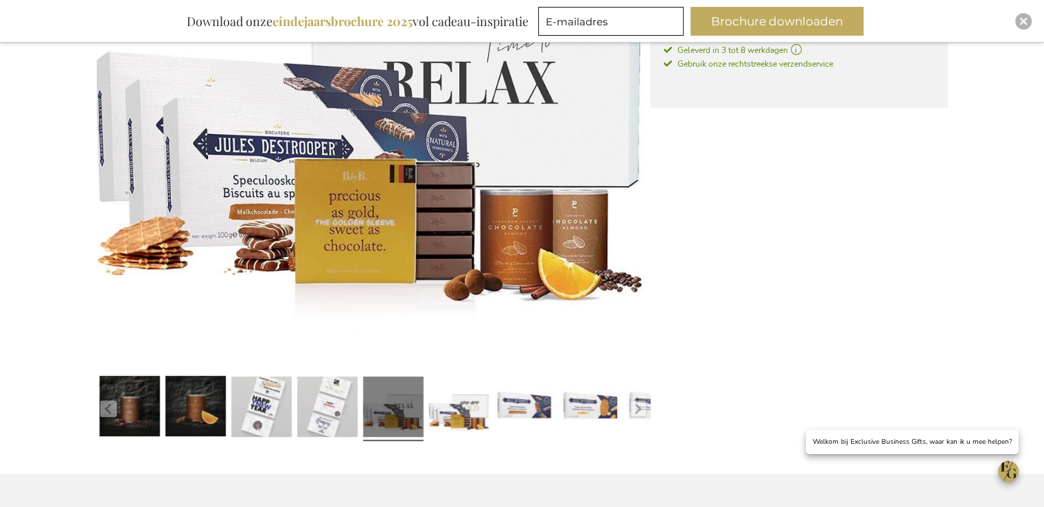
drag, startPoint x: 464, startPoint y: 414, endPoint x: 494, endPoint y: 407, distance: 31.0
click at [464, 413] on link at bounding box center [459, 409] width 60 height 76
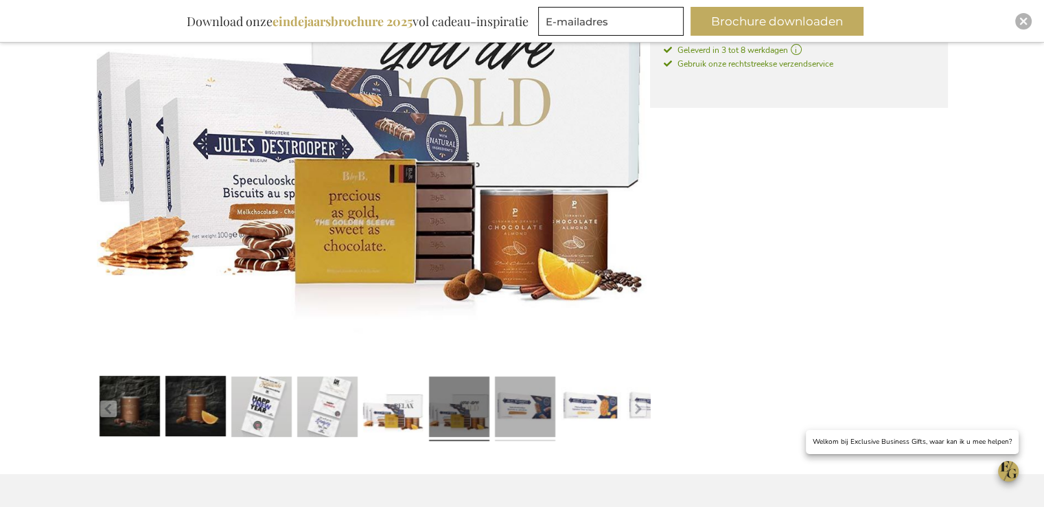
click at [547, 409] on link at bounding box center [525, 409] width 60 height 76
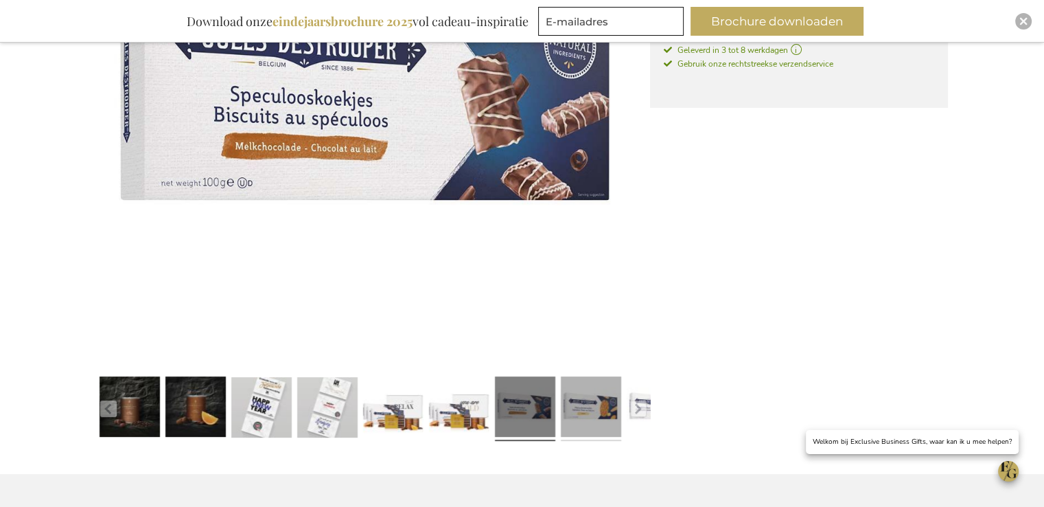
click at [606, 413] on link at bounding box center [591, 410] width 60 height 76
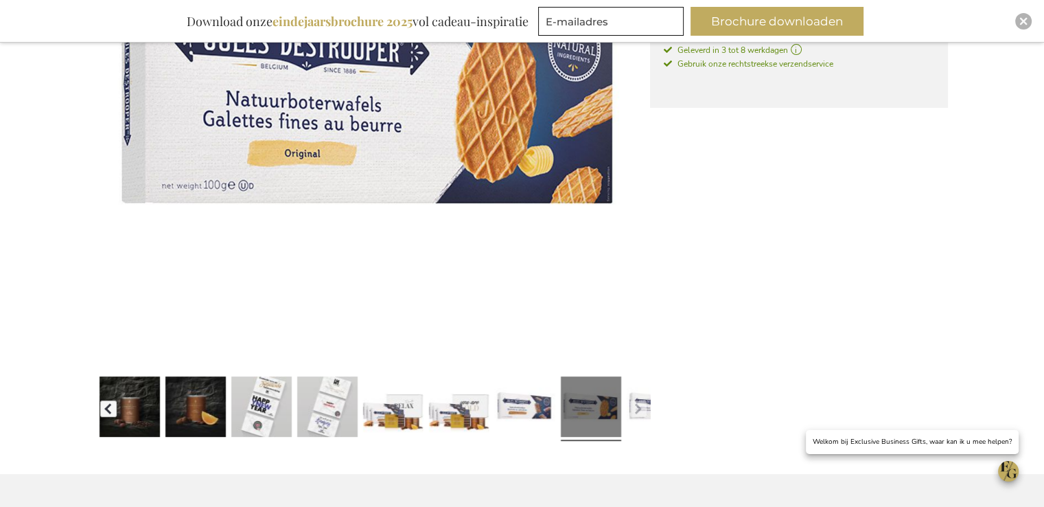
click at [113, 408] on button "button" at bounding box center [108, 408] width 16 height 16
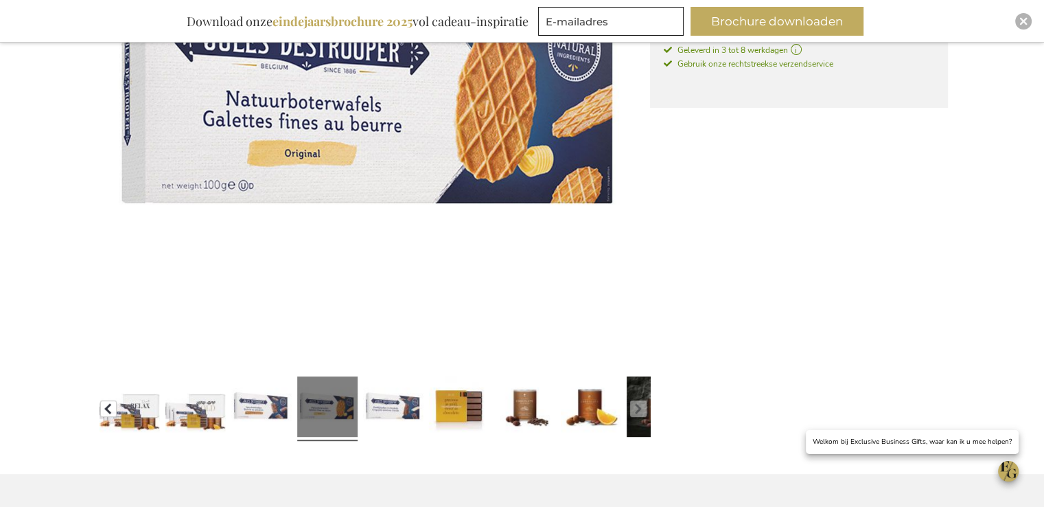
click at [110, 410] on button "button" at bounding box center [108, 408] width 16 height 16
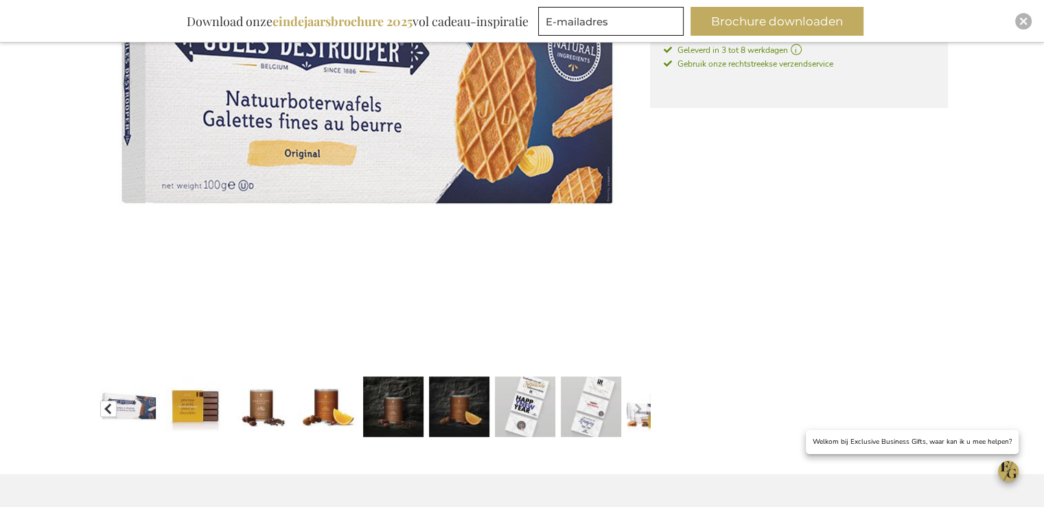
click at [110, 410] on button "button" at bounding box center [108, 408] width 16 height 16
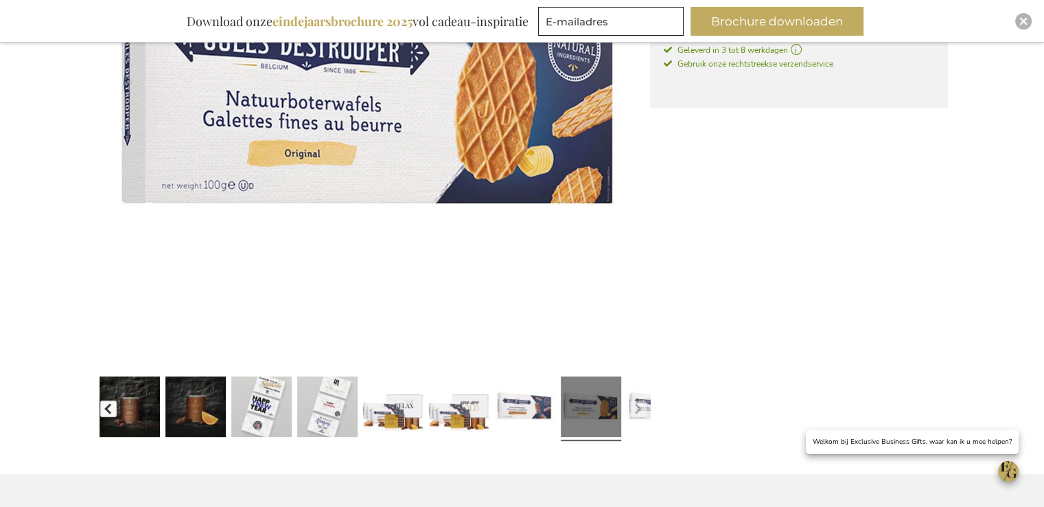
click at [110, 410] on button "button" at bounding box center [108, 408] width 16 height 16
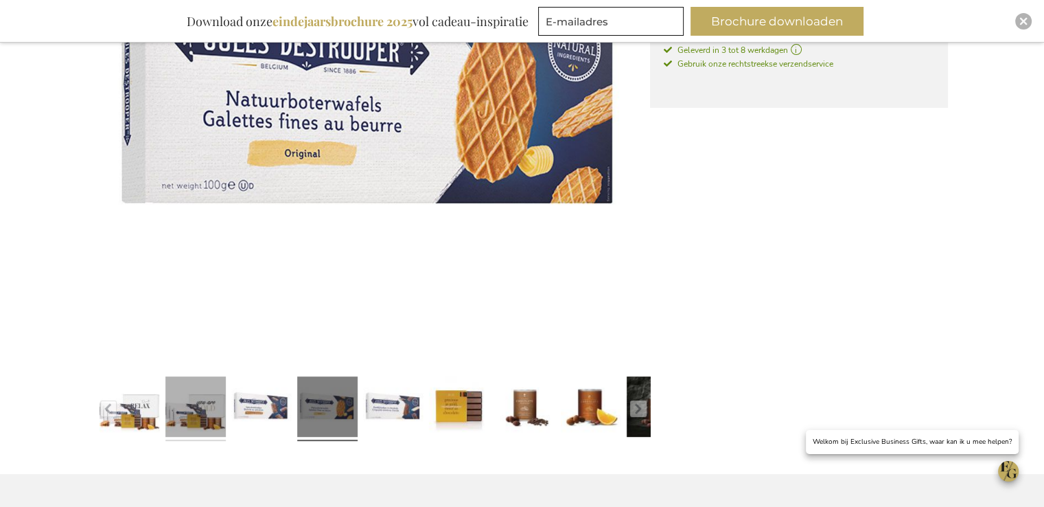
click at [196, 405] on link at bounding box center [195, 410] width 60 height 76
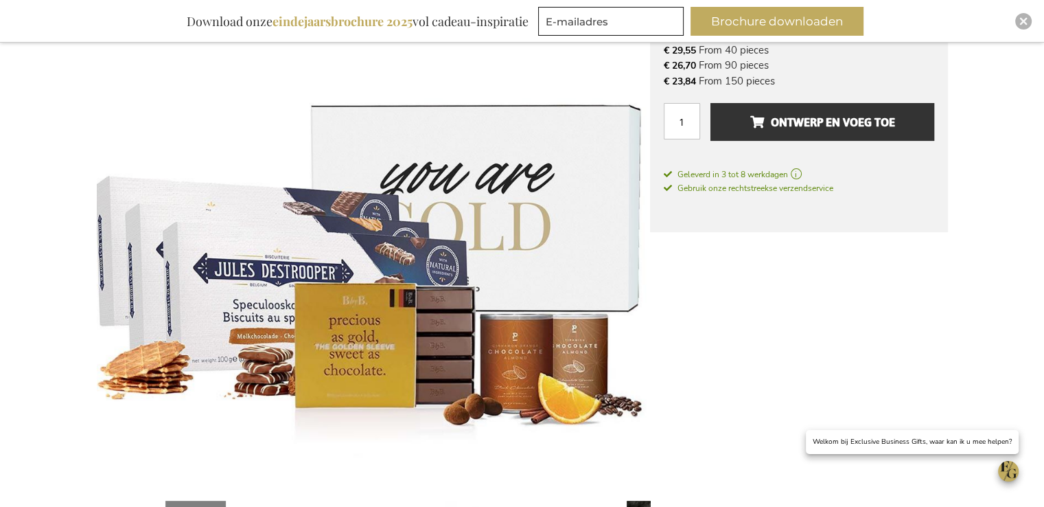
scroll to position [206, 0]
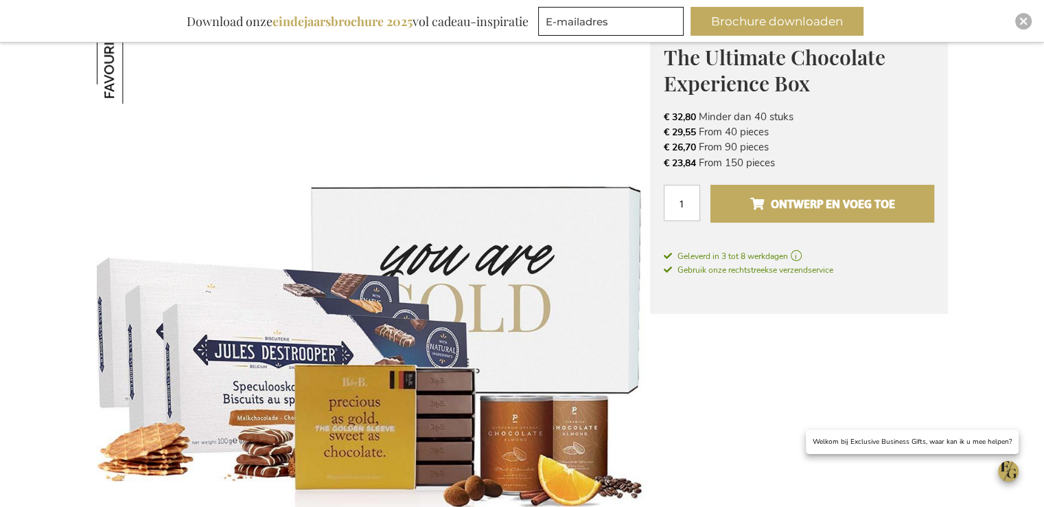
click at [795, 203] on span "Ontwerp en voeg toe" at bounding box center [822, 204] width 145 height 22
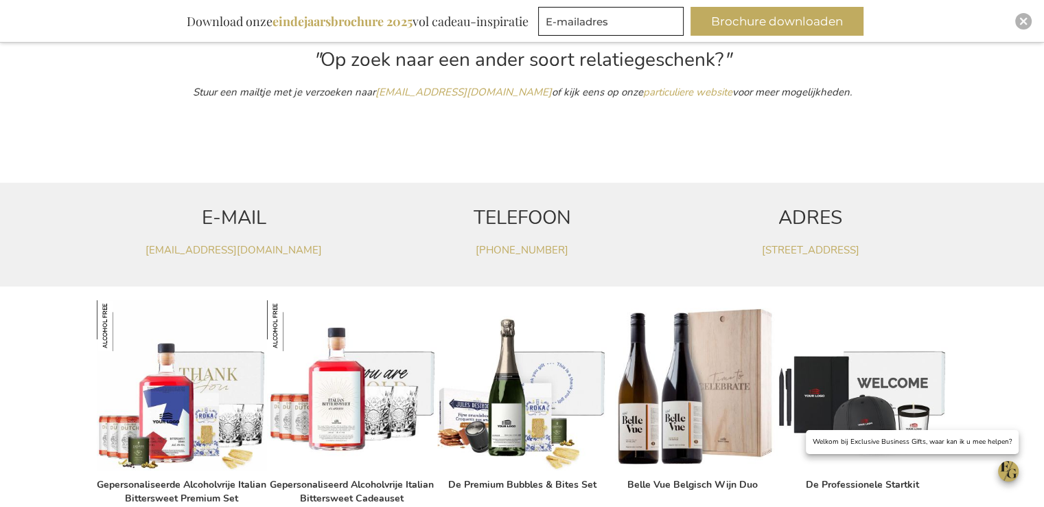
scroll to position [523, 0]
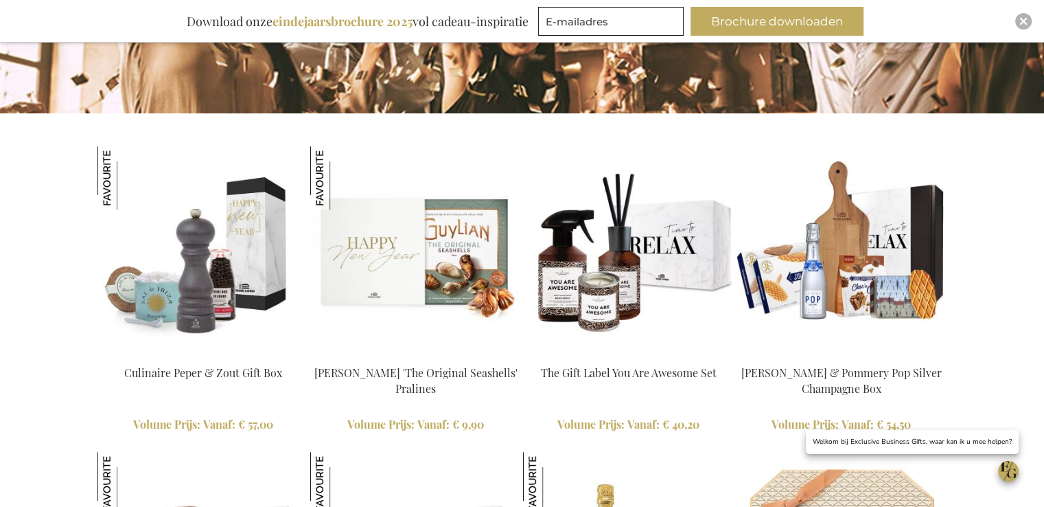
scroll to position [1305, 0]
